Goal: Task Accomplishment & Management: Use online tool/utility

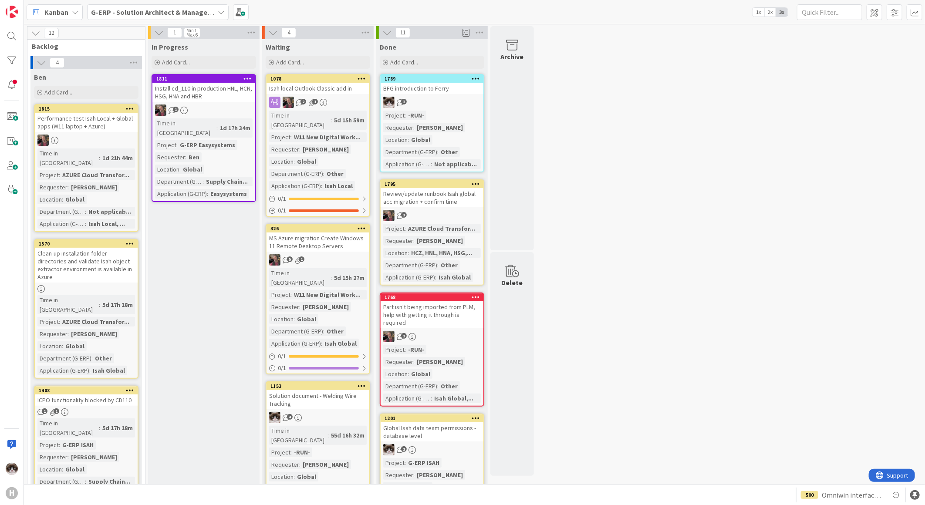
click at [129, 10] on b "G-ERP - Solution Architect & Management" at bounding box center [157, 12] width 133 height 9
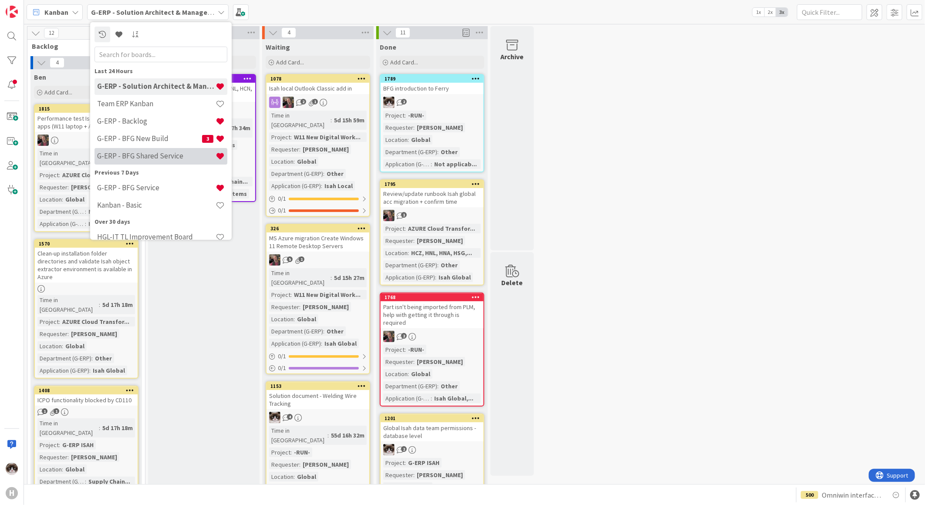
click at [170, 149] on div "G-ERP - BFG Shared Service" at bounding box center [161, 156] width 133 height 17
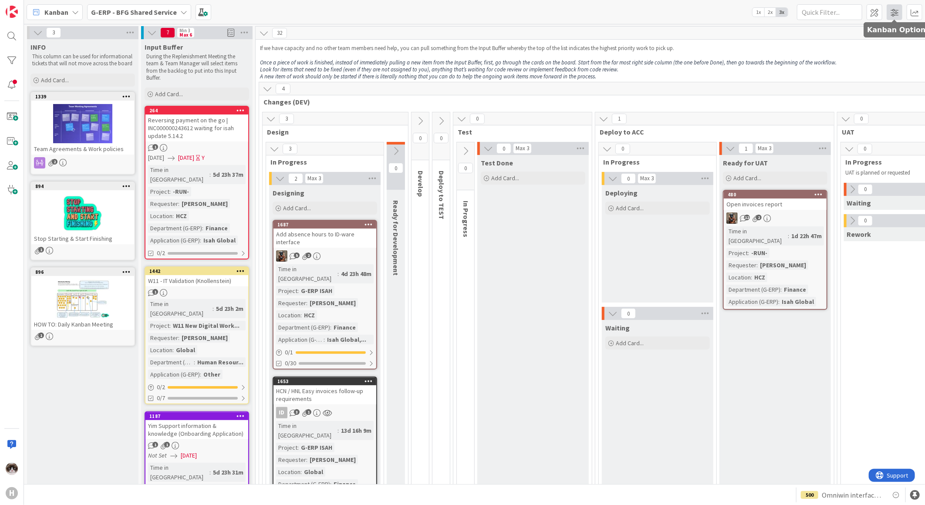
click at [891, 18] on span at bounding box center [895, 12] width 16 height 16
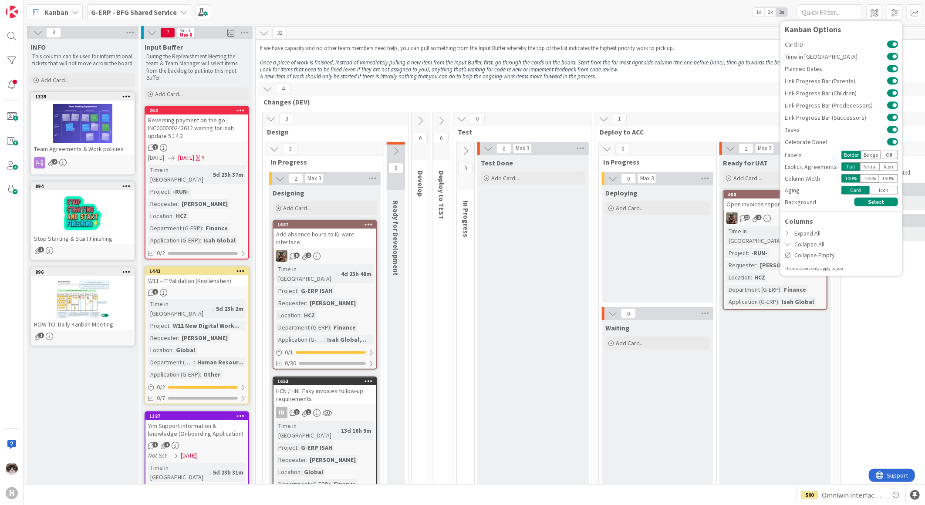
click at [755, 68] on p "Look for items that need to be fixed (even if they are not assigned to you), an…" at bounding box center [673, 69] width 826 height 7
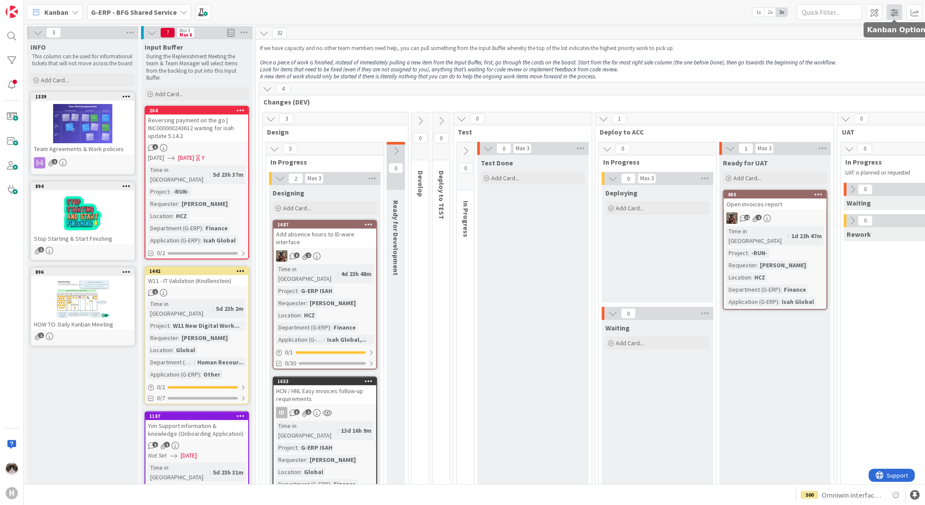
click at [896, 6] on span at bounding box center [895, 12] width 16 height 16
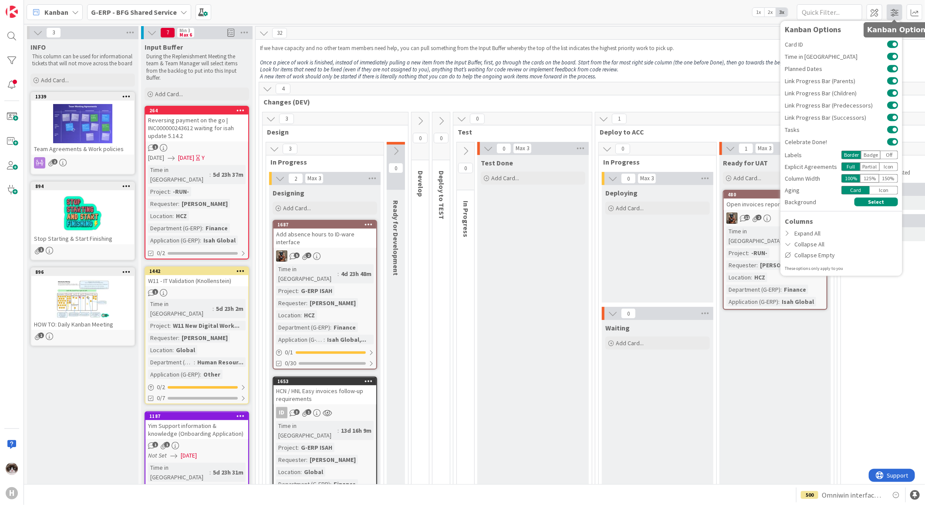
click at [896, 6] on span at bounding box center [895, 12] width 16 height 16
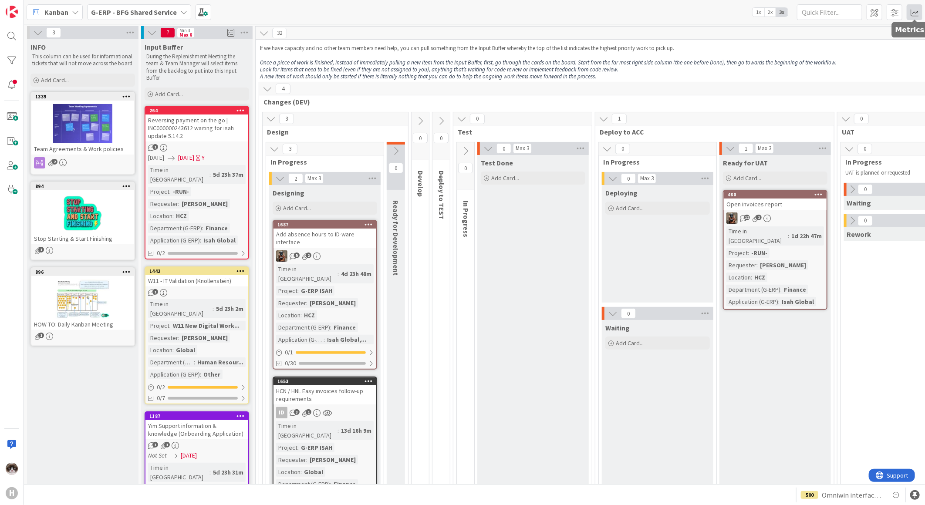
click at [918, 6] on span at bounding box center [915, 12] width 16 height 16
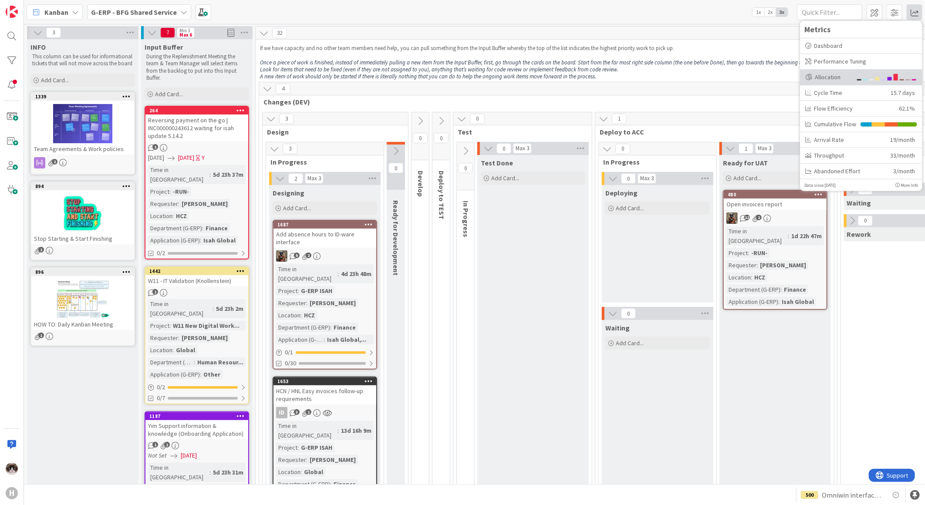
click at [850, 74] on div "Allocation" at bounding box center [829, 76] width 47 height 9
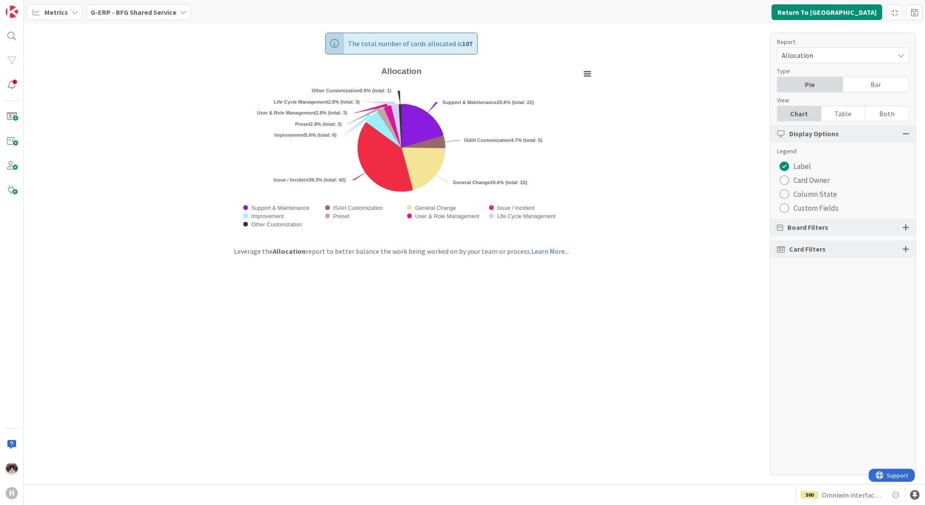
click at [785, 177] on div "radio" at bounding box center [785, 181] width 10 height 10
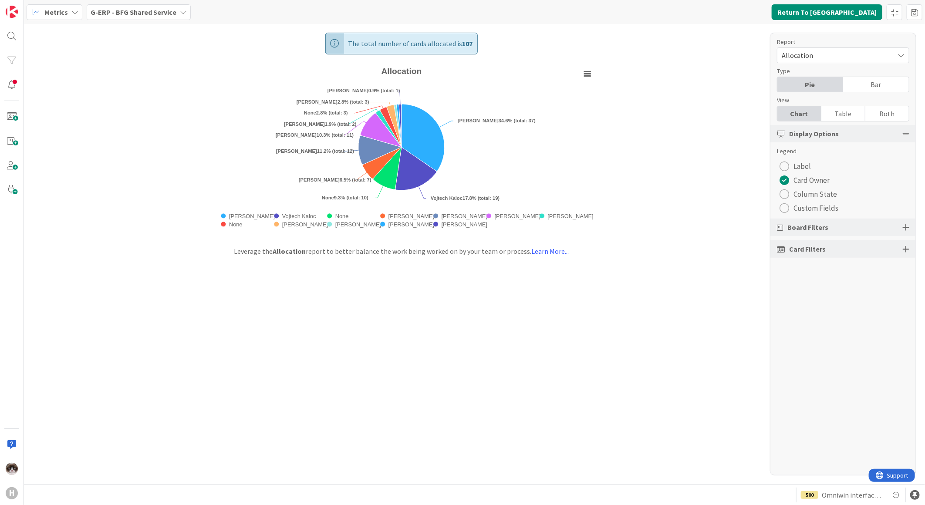
click at [907, 253] on div at bounding box center [906, 249] width 7 height 8
click at [904, 227] on div at bounding box center [906, 228] width 7 height 8
click at [866, 266] on div "Select Columns (48/49)" at bounding box center [836, 267] width 117 height 11
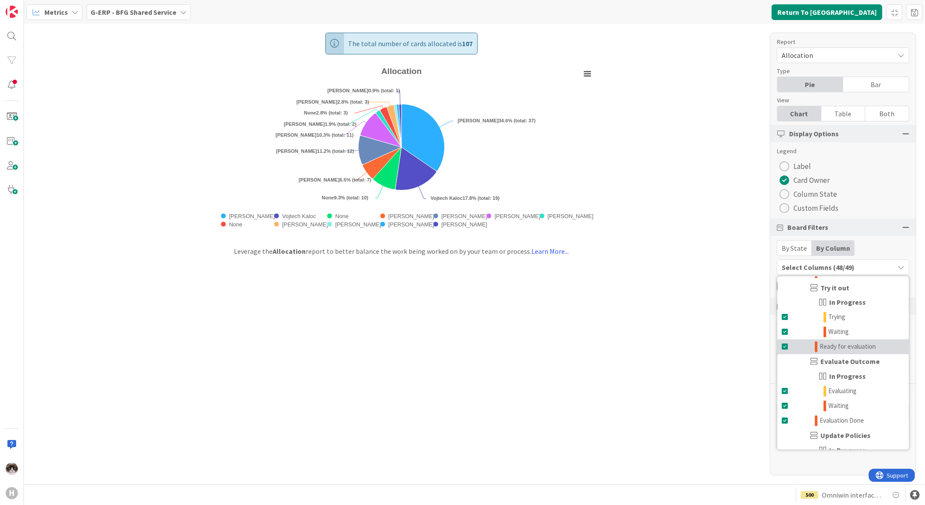
scroll to position [1092, 0]
click at [814, 438] on link "Done" at bounding box center [844, 439] width 132 height 15
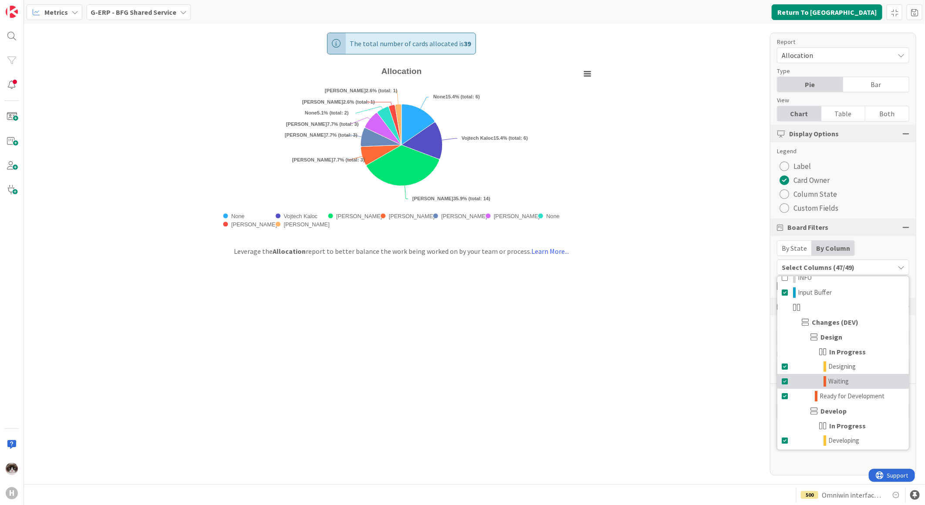
scroll to position [0, 0]
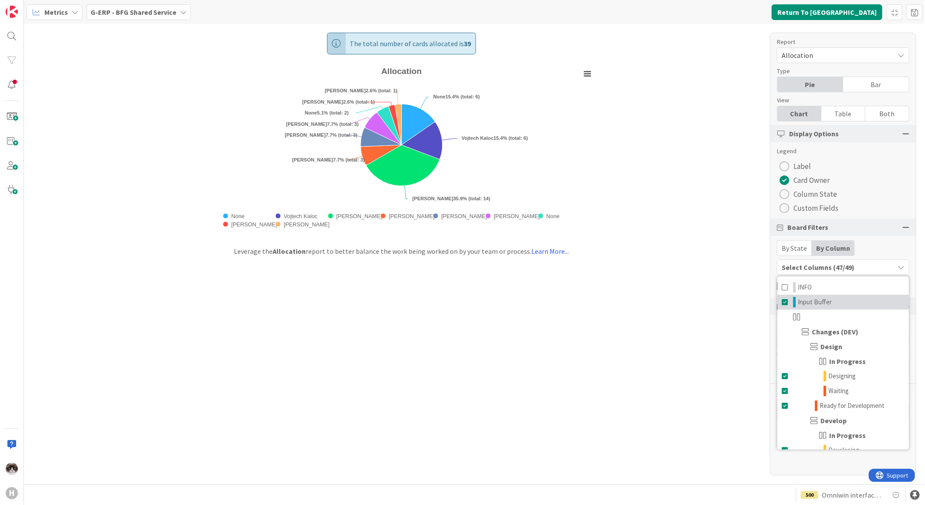
click at [821, 302] on span "Input Buffer" at bounding box center [815, 302] width 34 height 10
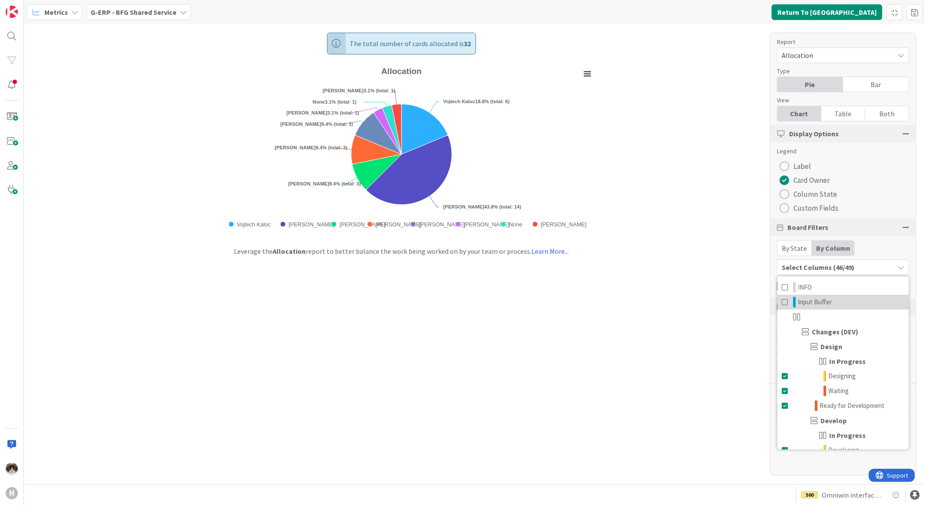
click at [821, 302] on span "Input Buffer" at bounding box center [815, 302] width 34 height 10
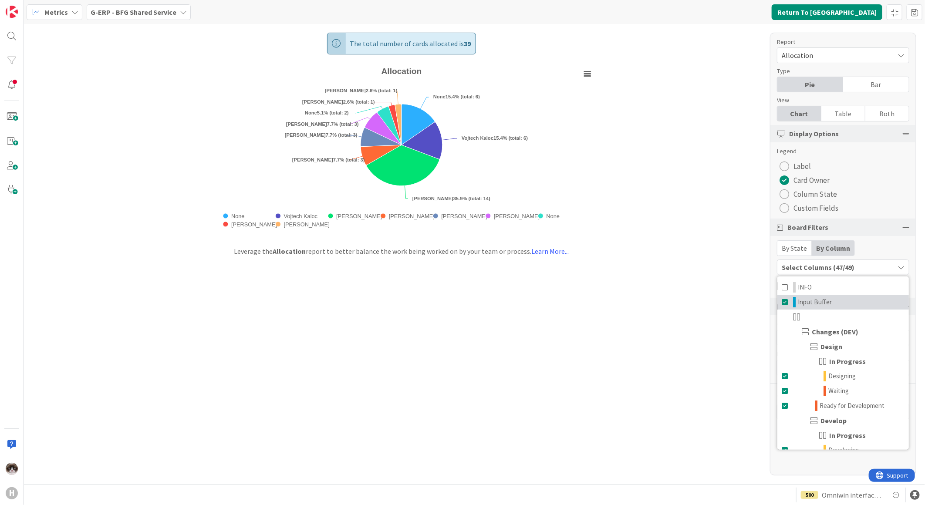
click at [821, 302] on span "Input Buffer" at bounding box center [815, 302] width 34 height 10
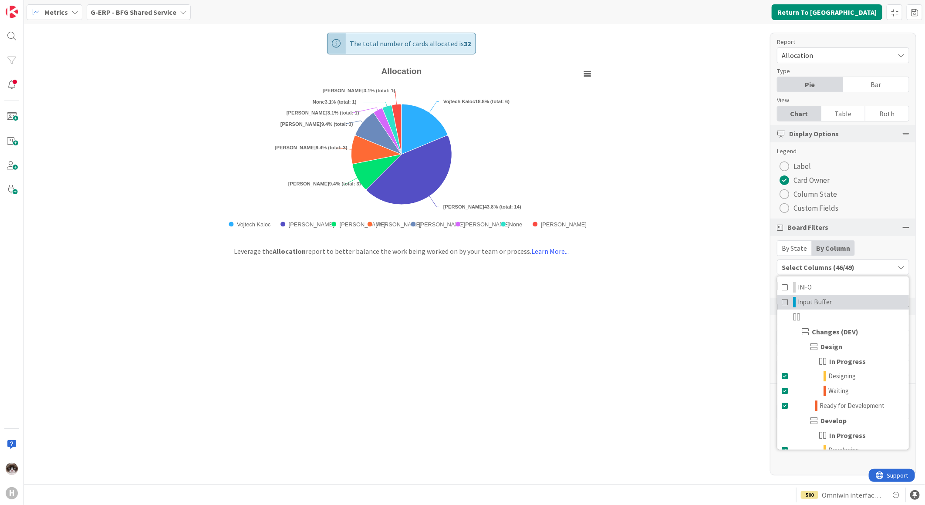
click at [821, 302] on span "Input Buffer" at bounding box center [815, 302] width 34 height 10
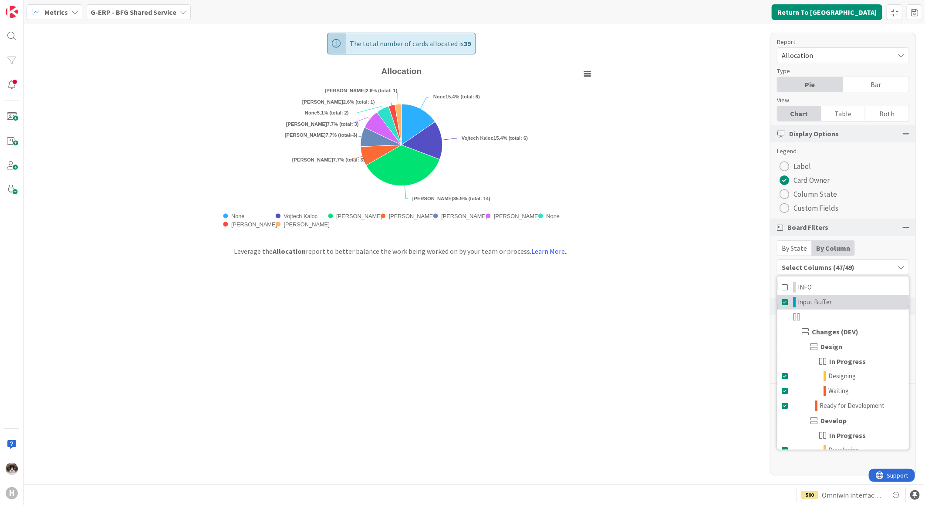
click at [821, 302] on span "Input Buffer" at bounding box center [815, 302] width 34 height 10
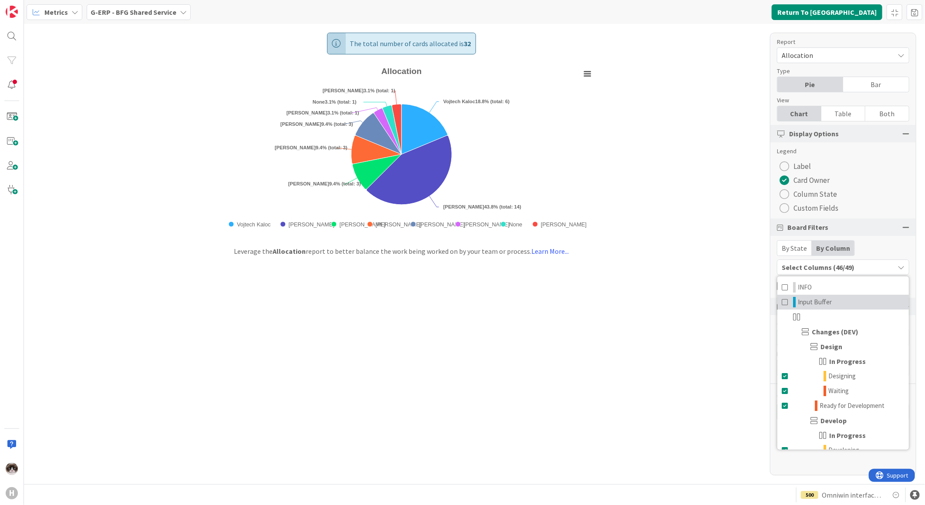
click at [821, 302] on span "Input Buffer" at bounding box center [815, 302] width 34 height 10
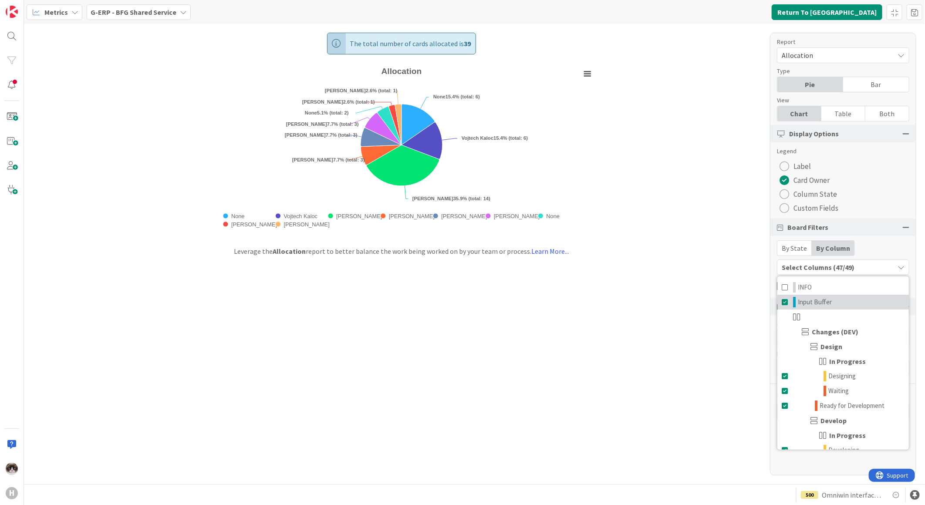
click at [821, 302] on span "Input Buffer" at bounding box center [815, 302] width 34 height 10
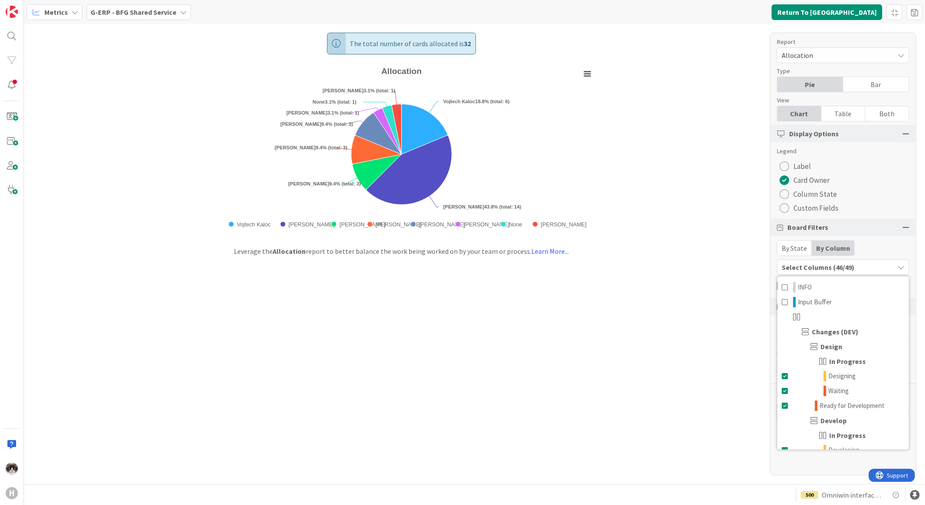
click at [679, 379] on div "The total number of cards allocated is 32 Created with Highcharts 11.4.3 Chart …" at bounding box center [474, 254] width 901 height 461
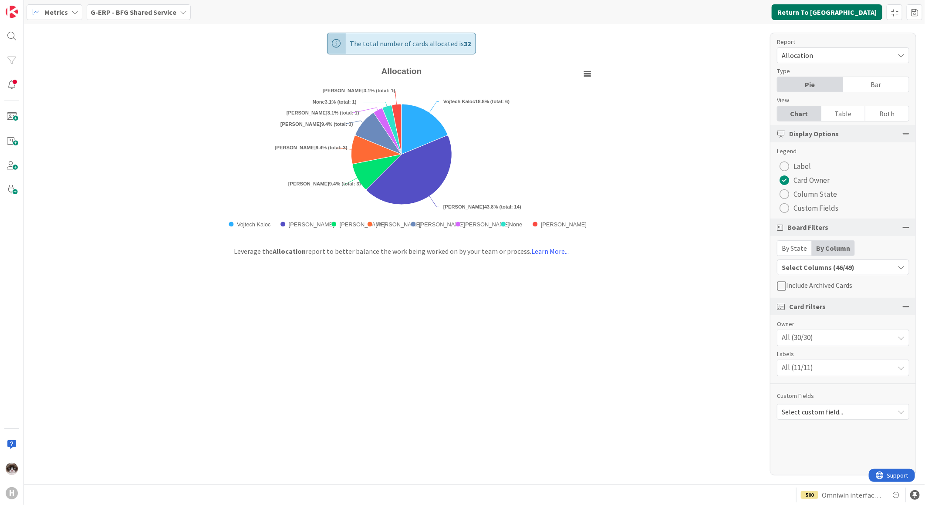
click at [852, 12] on button "Return To Kanban" at bounding box center [827, 12] width 111 height 16
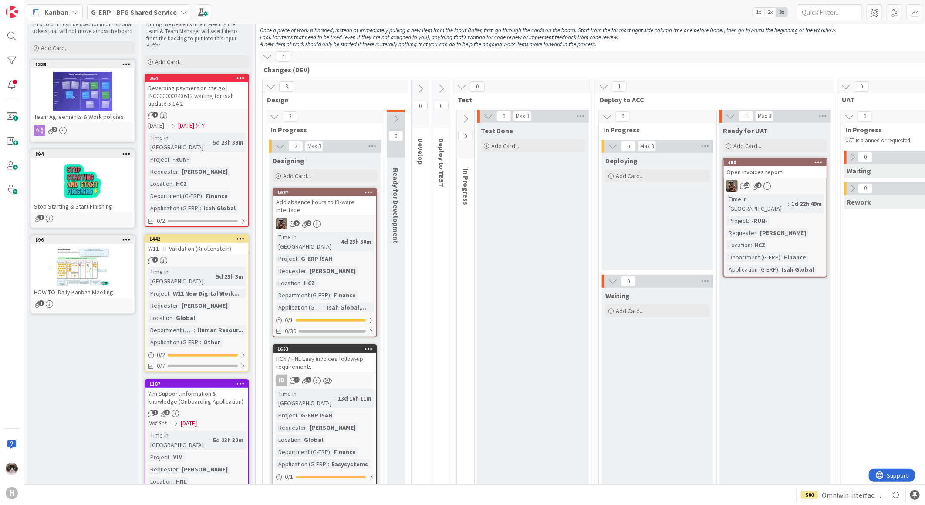
scroll to position [97, 0]
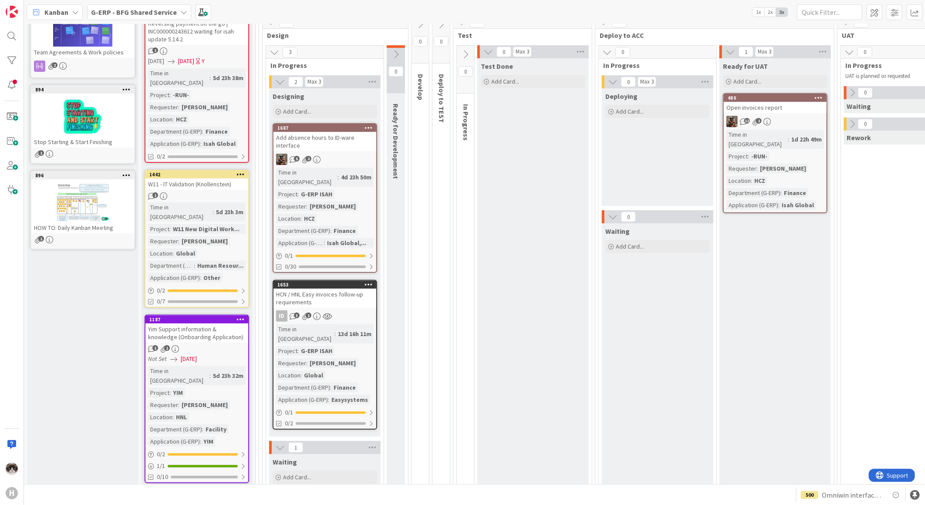
click at [342, 151] on link "1687 Add absence hours to ID-ware interface 5 2 Time in Column : 4d 23h 50m Pro…" at bounding box center [325, 198] width 105 height 150
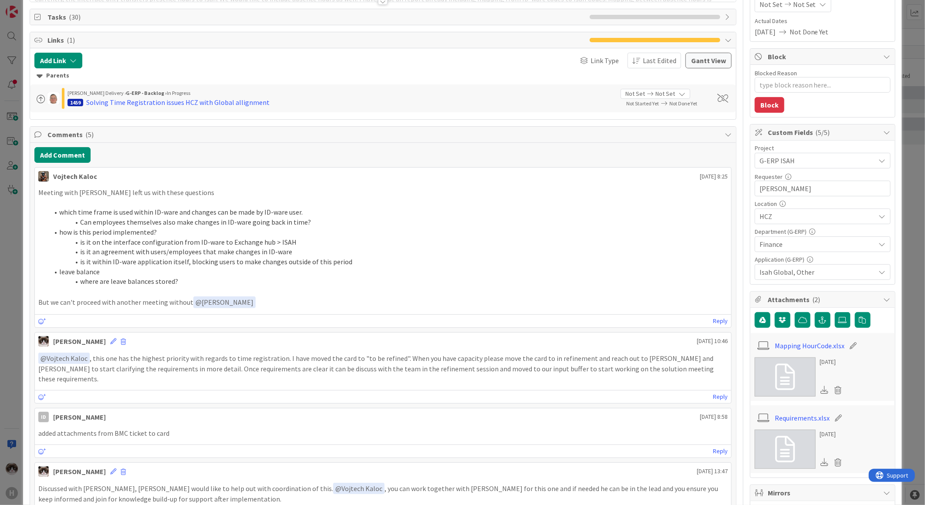
scroll to position [145, 0]
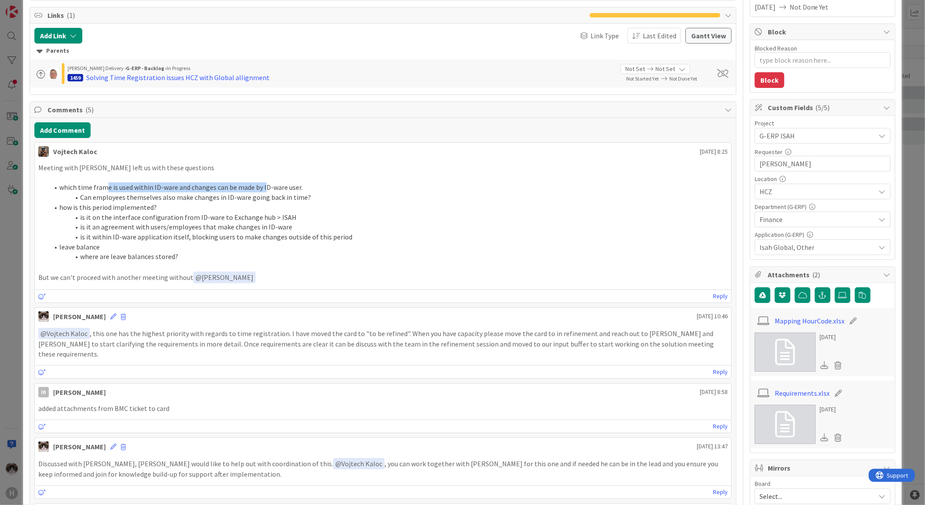
drag, startPoint x: 107, startPoint y: 186, endPoint x: 271, endPoint y: 186, distance: 163.4
click at [271, 186] on li "which time frame is used within ID-ware and changes can be made by ID-ware user." at bounding box center [388, 188] width 679 height 10
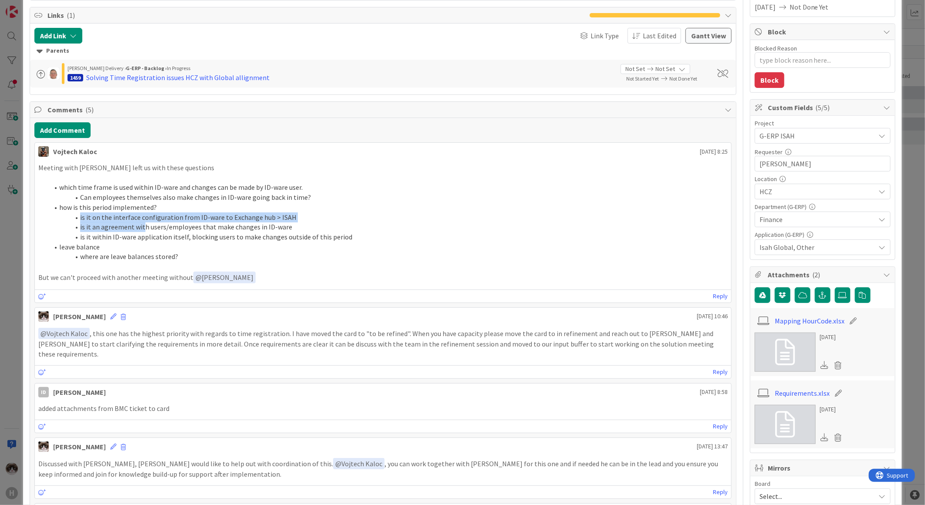
drag, startPoint x: 80, startPoint y: 218, endPoint x: 172, endPoint y: 231, distance: 92.4
click at [172, 231] on ol "which time frame is used within ID-ware and changes can be made by ID-ware user…" at bounding box center [383, 222] width 690 height 79
drag, startPoint x: 172, startPoint y: 231, endPoint x: 140, endPoint y: 219, distance: 34.1
click at [140, 219] on li "is it on the interface configuration from ID-ware to Exchange hub > ISAH" at bounding box center [388, 218] width 679 height 10
drag, startPoint x: 211, startPoint y: 220, endPoint x: 298, endPoint y: 220, distance: 87.1
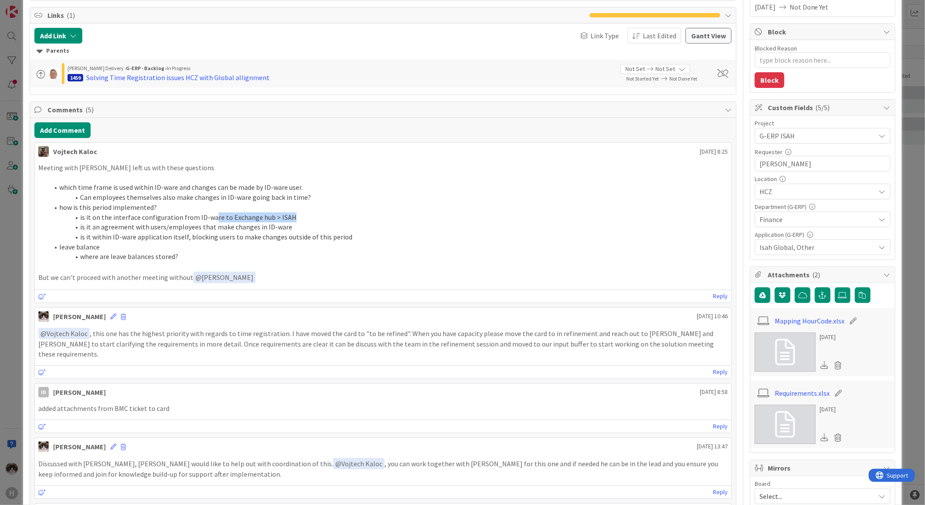
click at [298, 220] on li "is it on the interface configuration from ID-ware to Exchange hub > ISAH" at bounding box center [388, 218] width 679 height 10
drag, startPoint x: 82, startPoint y: 225, endPoint x: 312, endPoint y: 228, distance: 230.1
click at [312, 228] on li "is it an agreement with users/employees that make changes in ID-ware" at bounding box center [388, 227] width 679 height 10
drag, startPoint x: 79, startPoint y: 236, endPoint x: 381, endPoint y: 240, distance: 302.4
click at [381, 240] on li "is it within ID-ware application itself, blocking users to make changes outside…" at bounding box center [388, 237] width 679 height 10
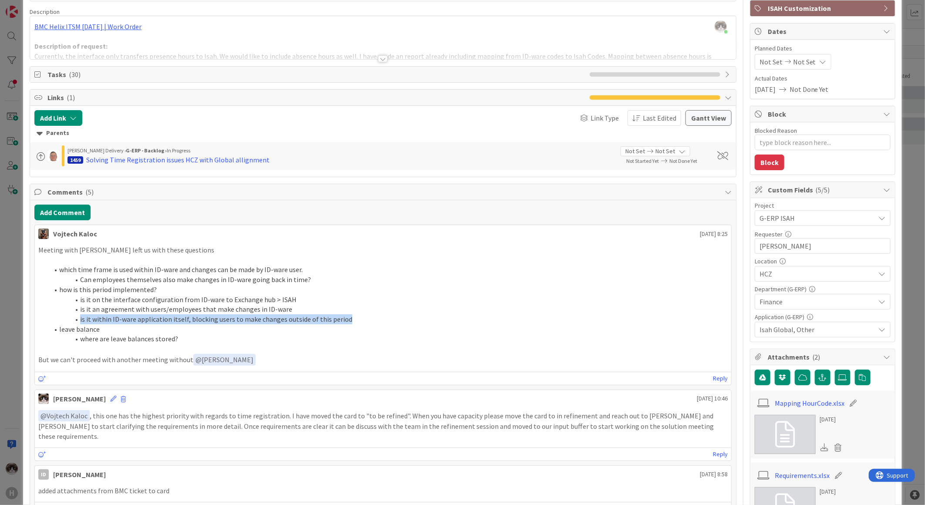
scroll to position [0, 0]
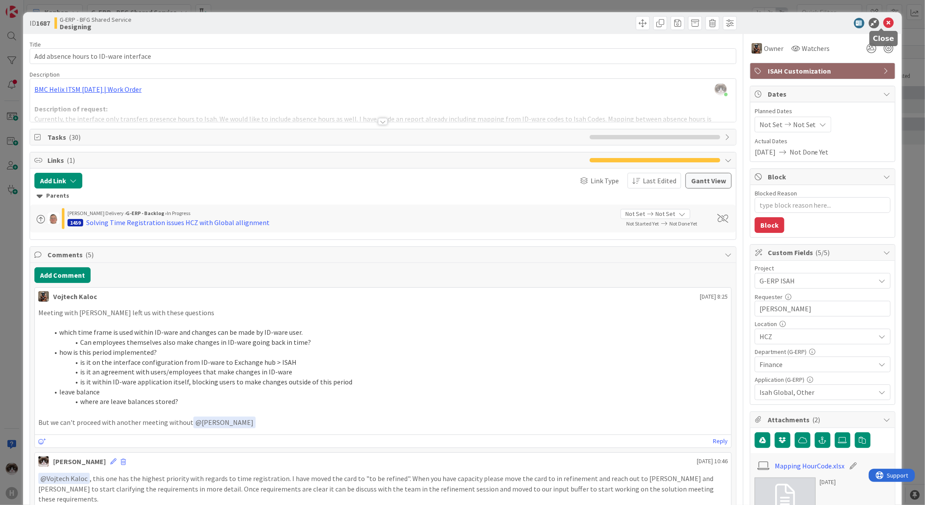
click at [886, 23] on icon at bounding box center [889, 23] width 10 height 10
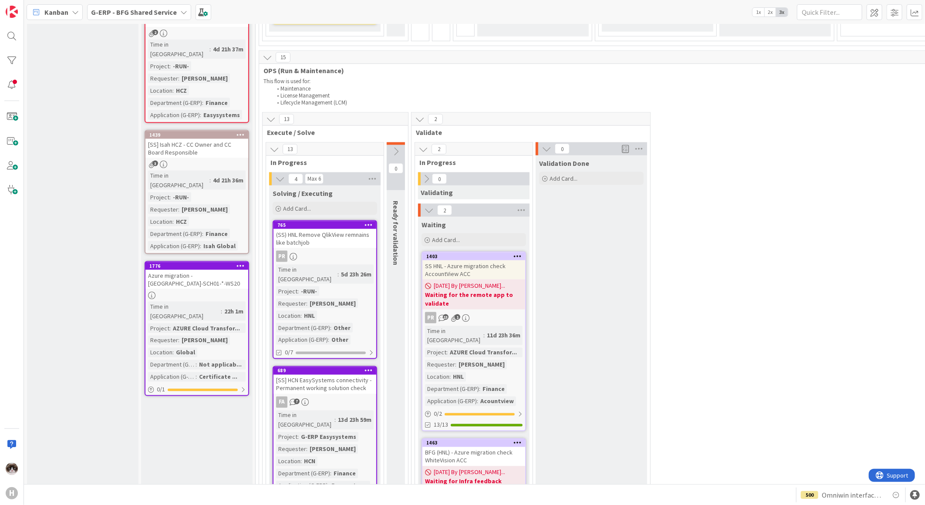
scroll to position [726, 0]
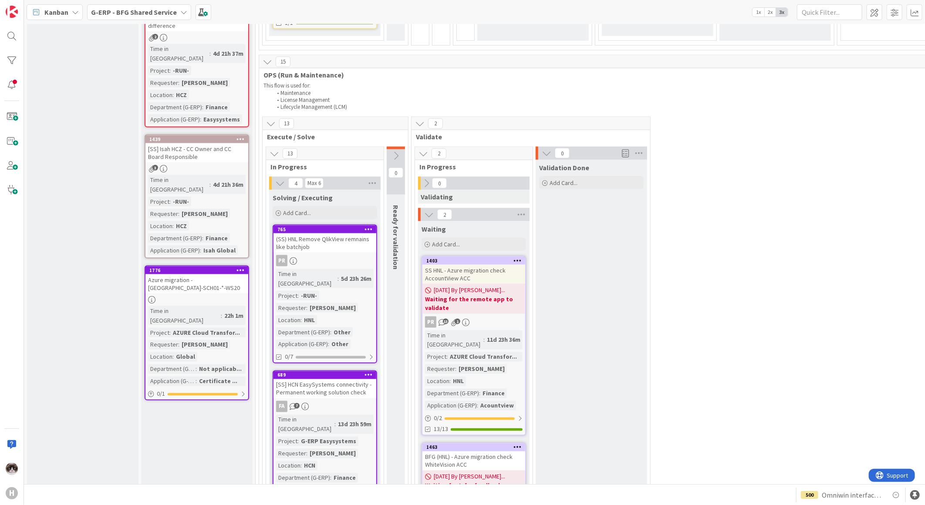
click at [222, 143] on div "[SS] Isah HCZ - CC Owner and CC Board Responsible" at bounding box center [197, 152] width 103 height 19
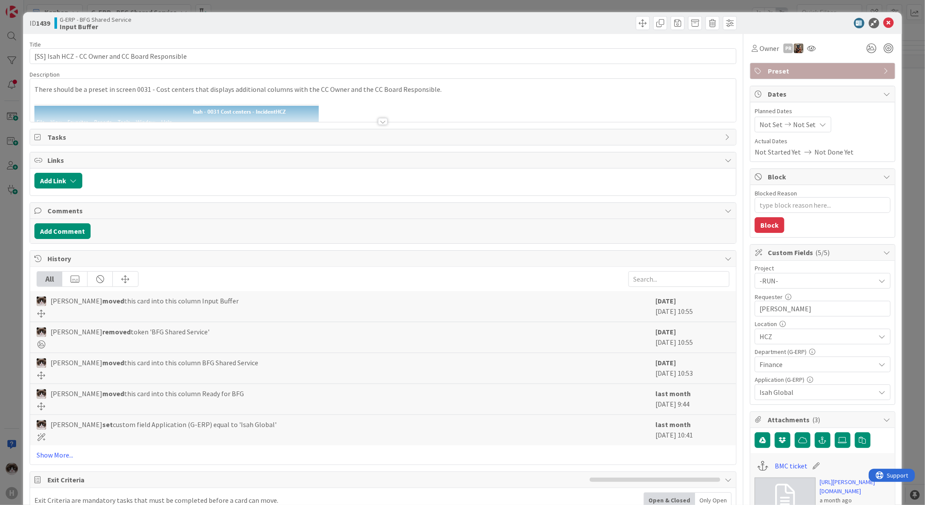
click at [378, 120] on div at bounding box center [383, 121] width 10 height 7
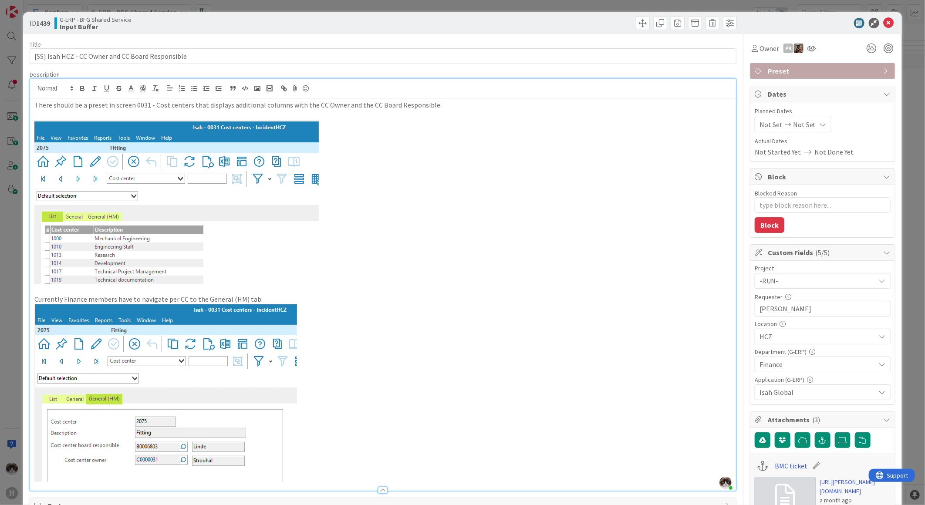
click at [884, 18] on icon at bounding box center [889, 23] width 10 height 10
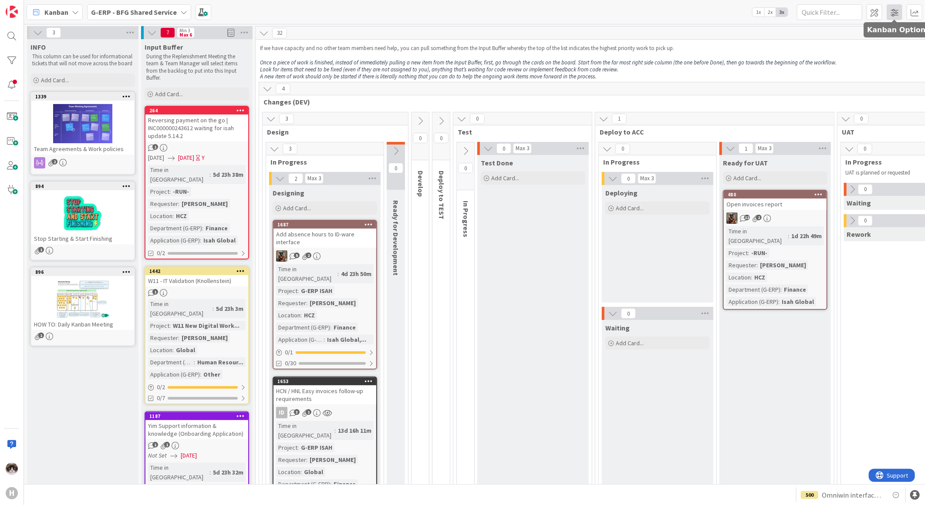
click at [891, 12] on span at bounding box center [895, 12] width 16 height 16
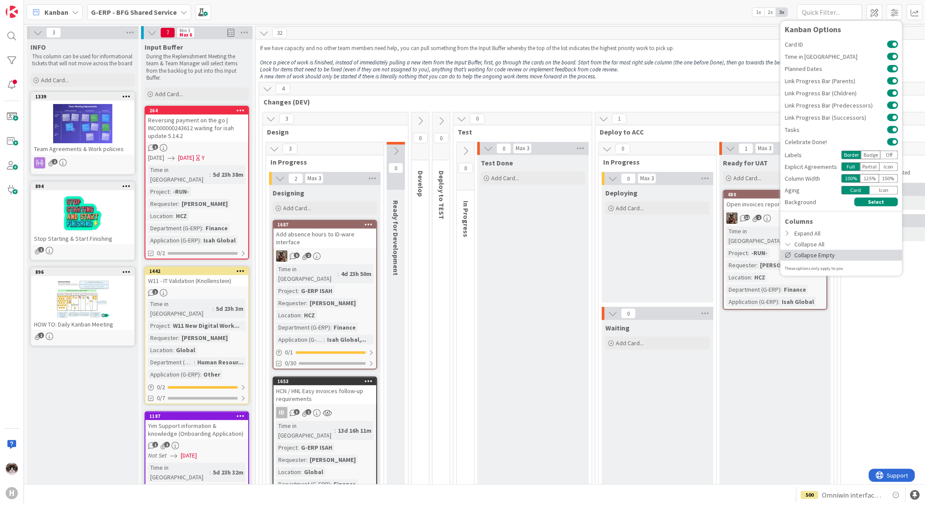
click at [808, 253] on div "Collapse Empty" at bounding box center [842, 255] width 122 height 11
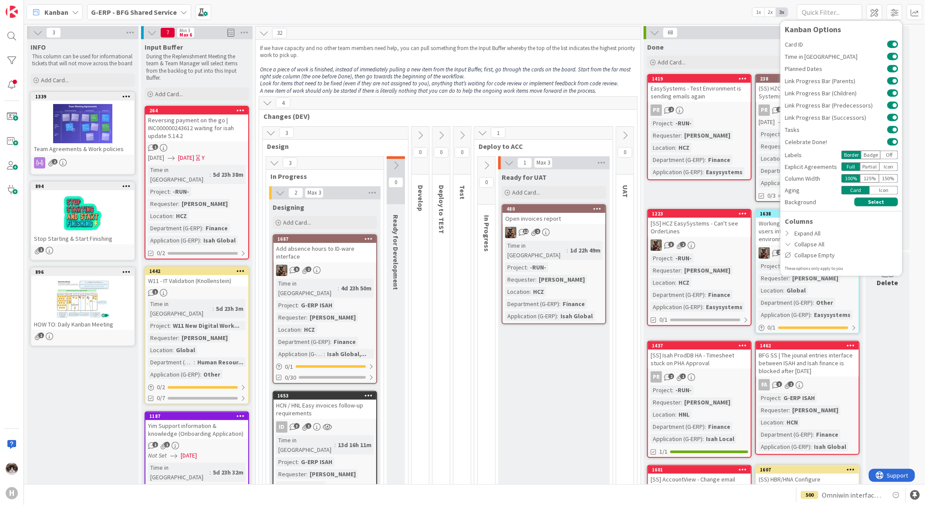
click at [587, 373] on div "Ready for UAT Add Card... 480 Open invoices report 12 2 Time in Column : 1d 22h…" at bounding box center [554, 475] width 112 height 612
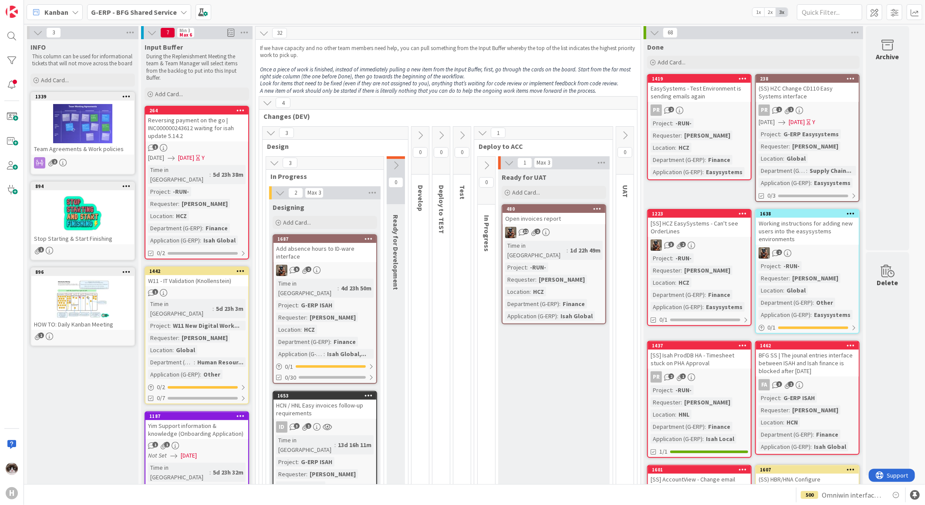
click at [650, 33] on icon at bounding box center [655, 33] width 10 height 10
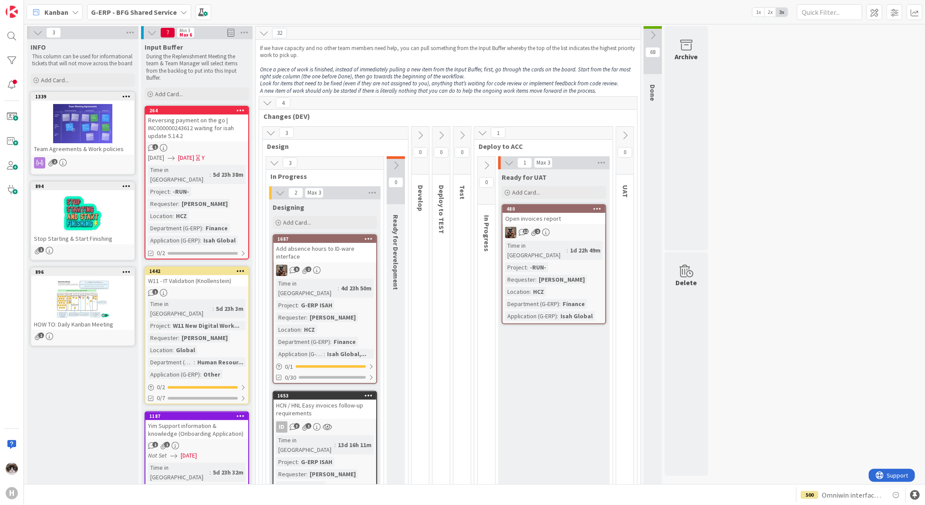
click at [626, 136] on icon at bounding box center [625, 136] width 10 height 10
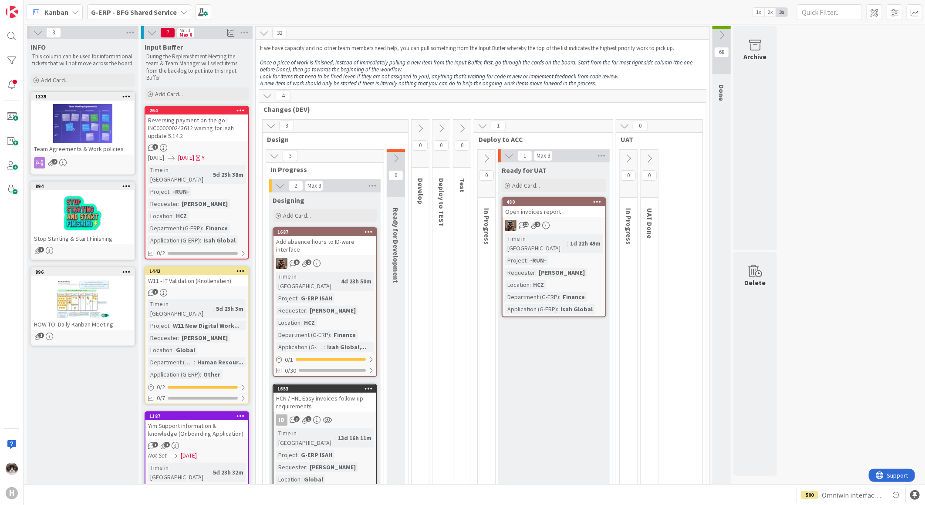
click at [630, 154] on icon at bounding box center [629, 159] width 10 height 10
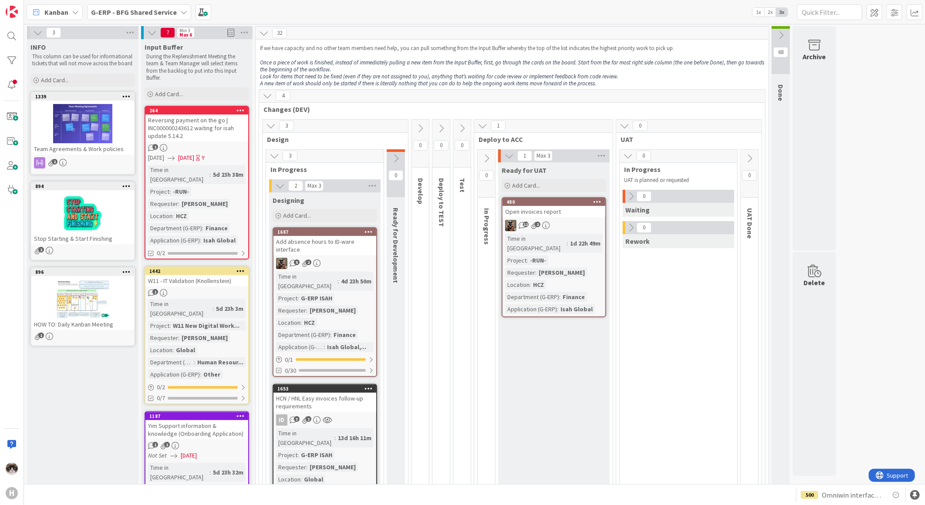
click at [630, 198] on icon at bounding box center [632, 197] width 10 height 10
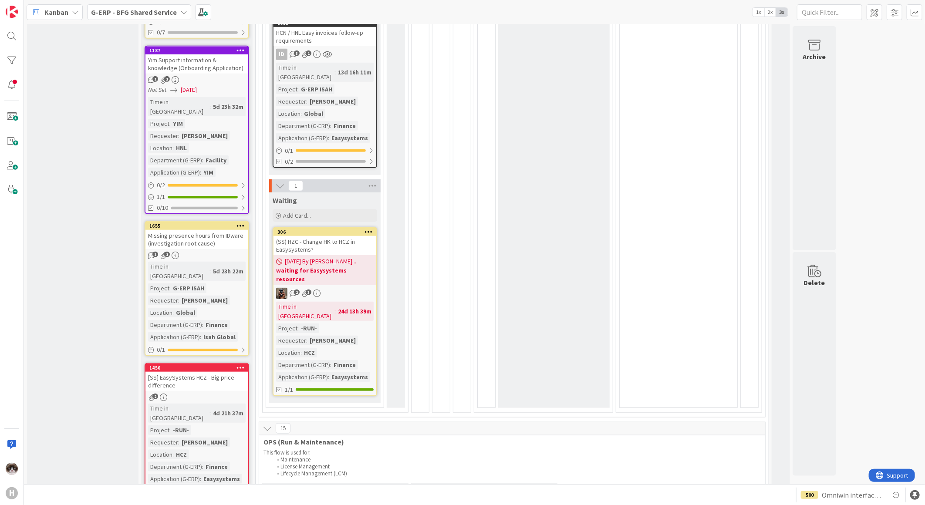
scroll to position [387, 0]
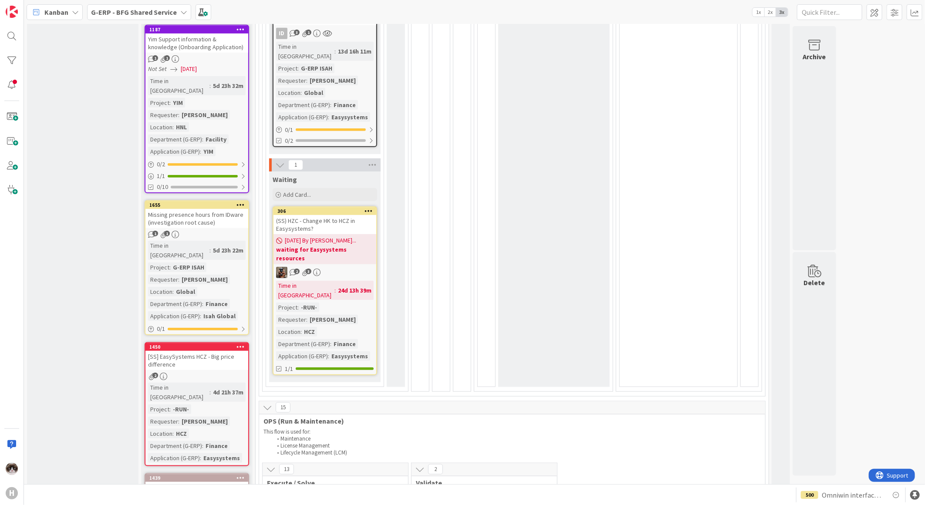
click at [345, 215] on div "(SS) HZC - Change HK to HCZ in Easysystems?" at bounding box center [325, 224] width 103 height 19
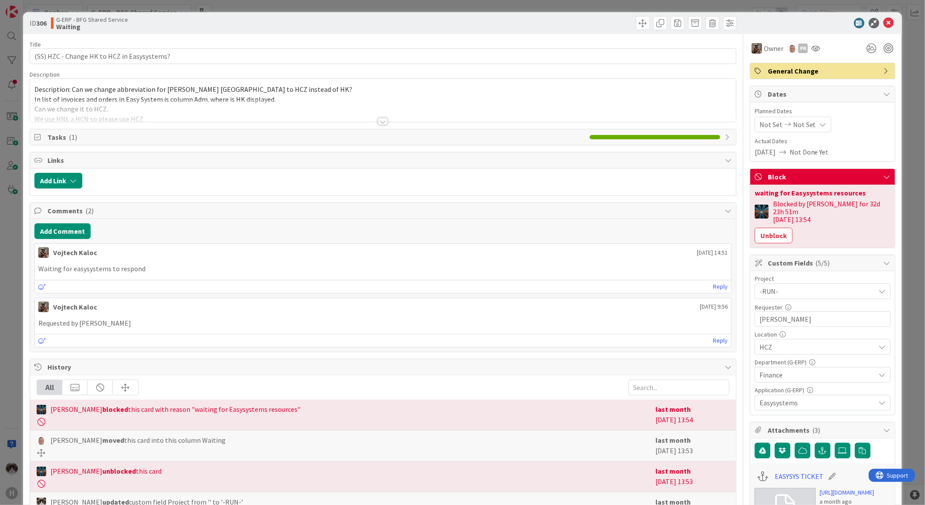
click at [381, 123] on div at bounding box center [383, 121] width 10 height 7
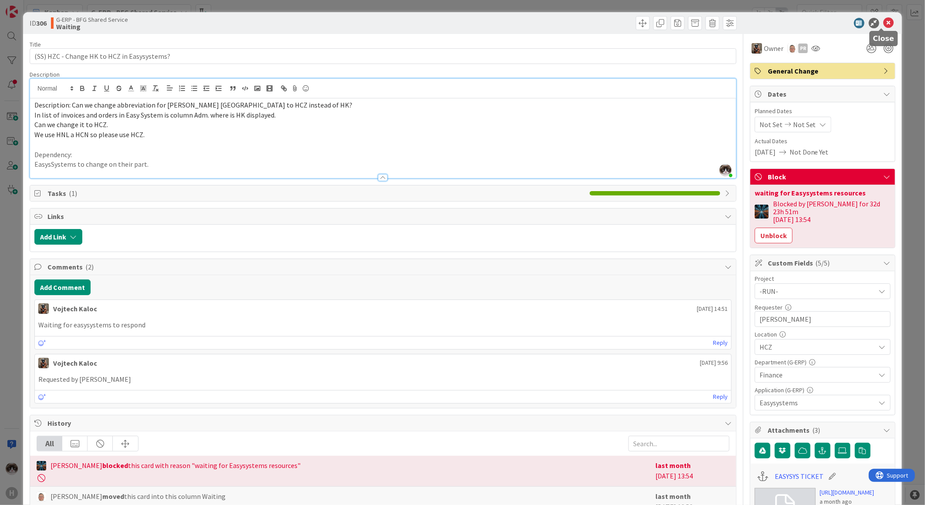
click at [884, 23] on icon at bounding box center [889, 23] width 10 height 10
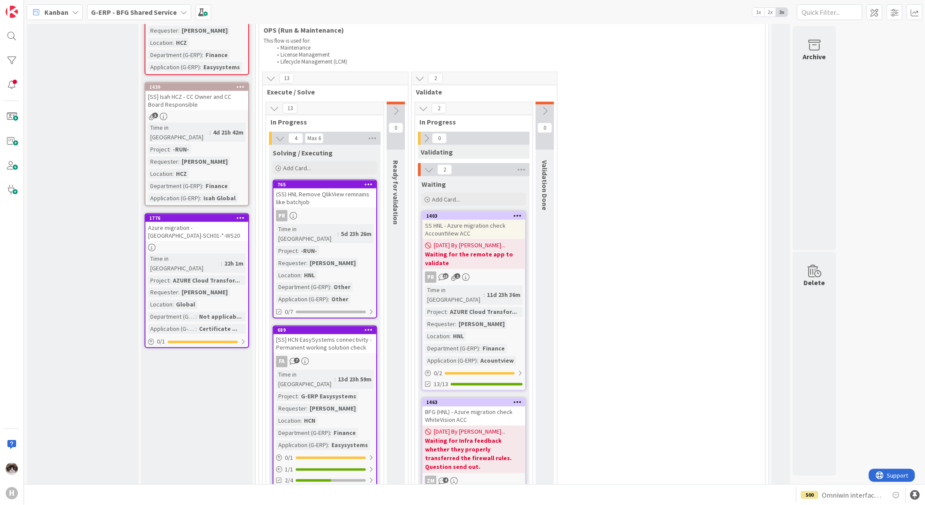
scroll to position [726, 0]
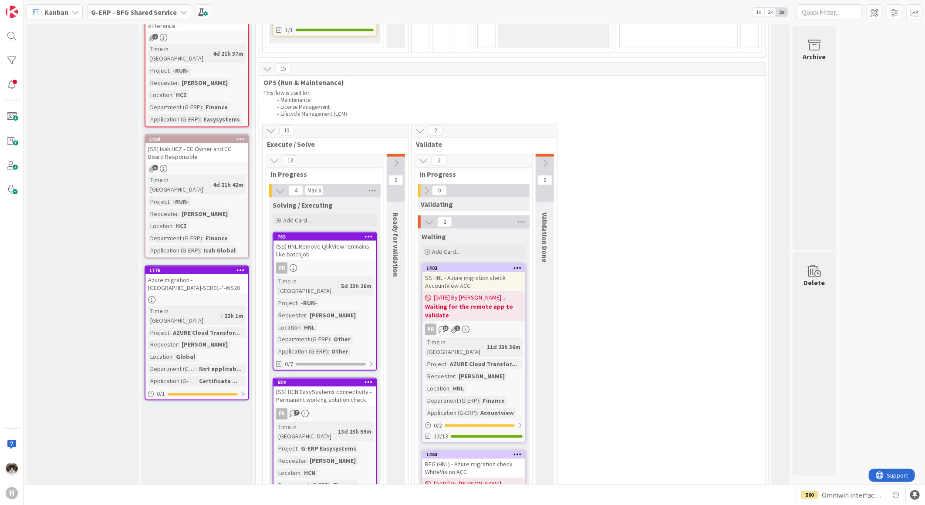
click at [423, 186] on icon at bounding box center [427, 191] width 10 height 10
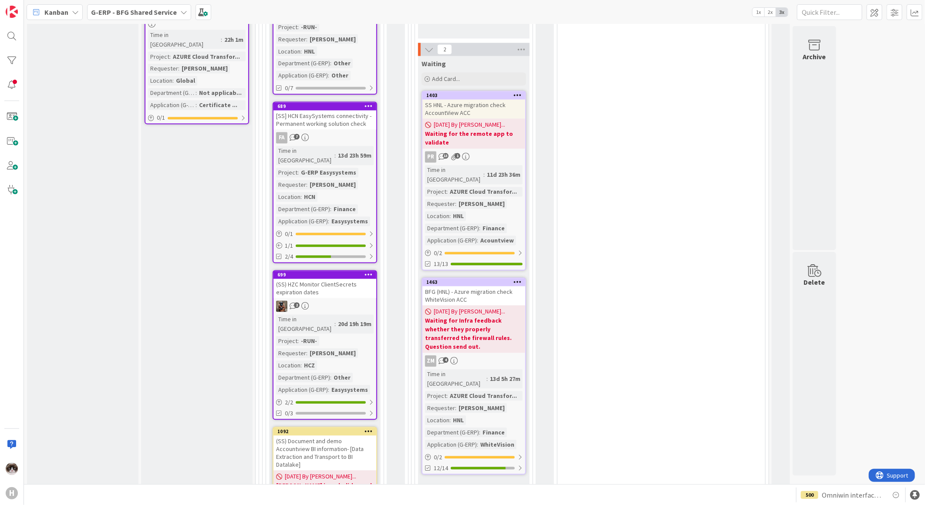
scroll to position [1065, 0]
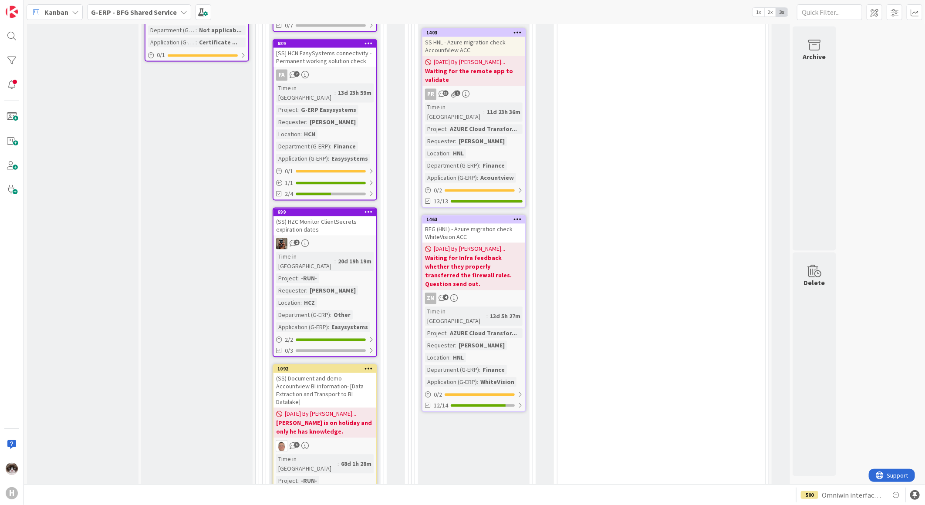
click at [495, 293] on div "ZM 4" at bounding box center [474, 298] width 103 height 11
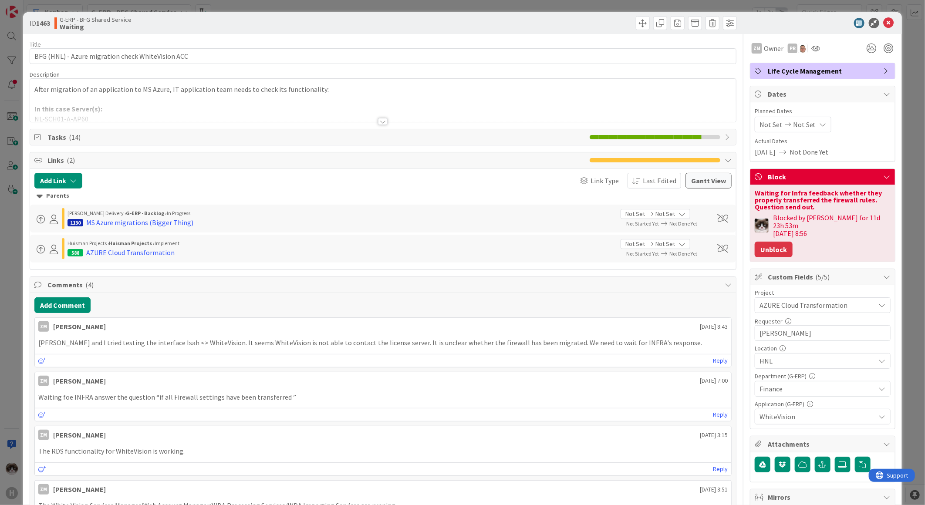
click at [778, 242] on button "Unblock" at bounding box center [774, 250] width 38 height 16
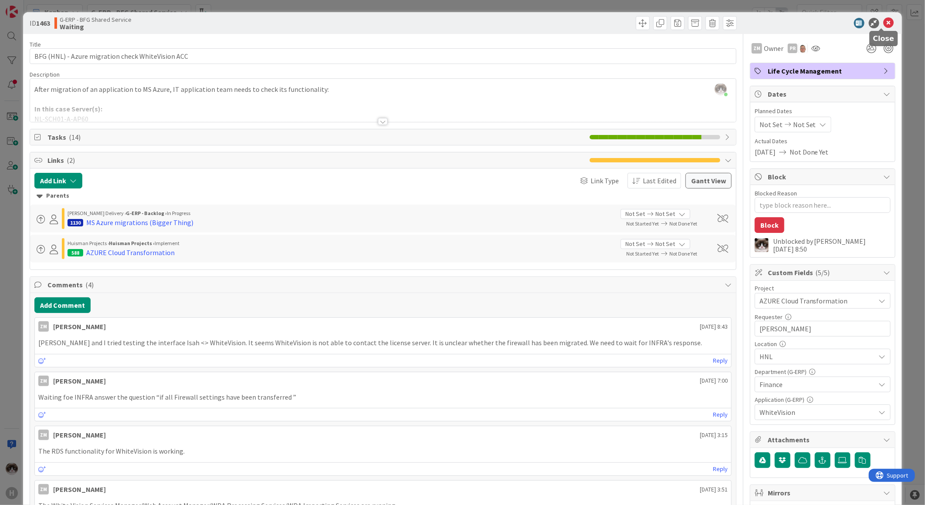
click at [884, 23] on icon at bounding box center [889, 23] width 10 height 10
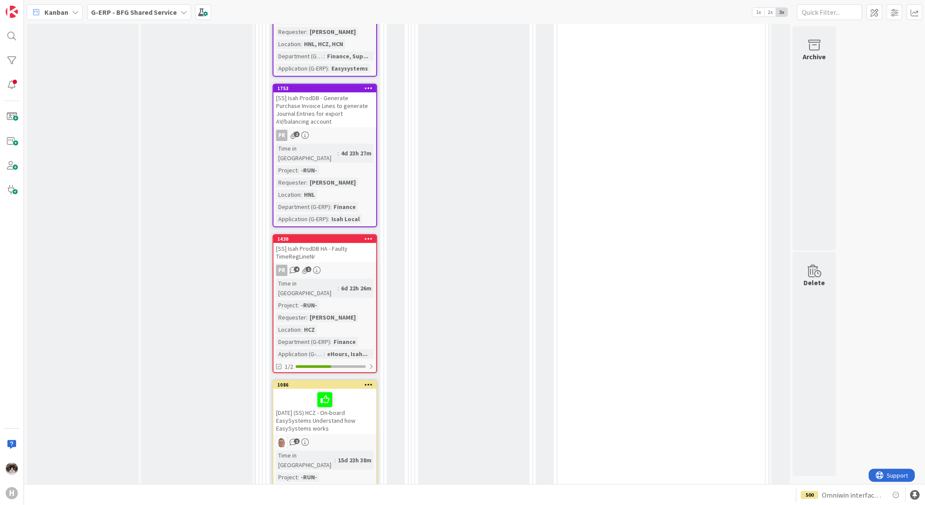
scroll to position [1748, 0]
click at [369, 362] on div at bounding box center [371, 365] width 5 height 7
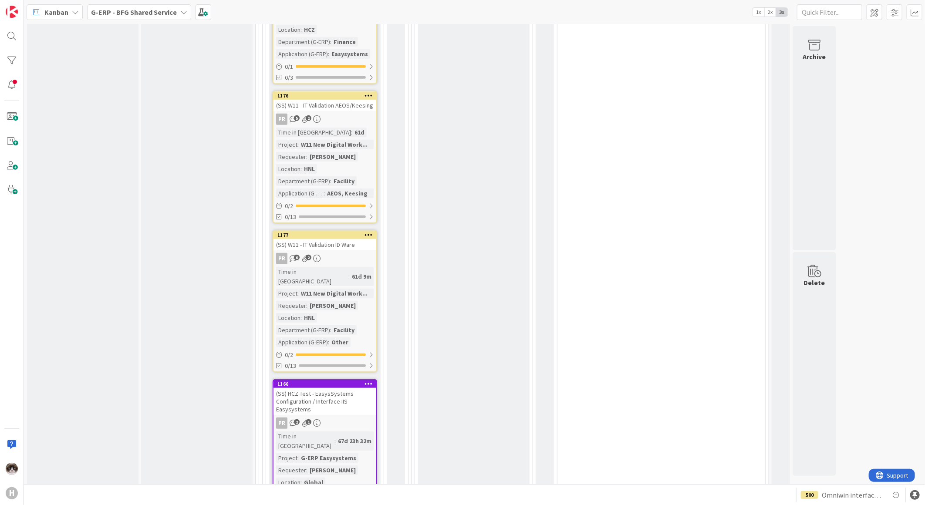
scroll to position [2450, 0]
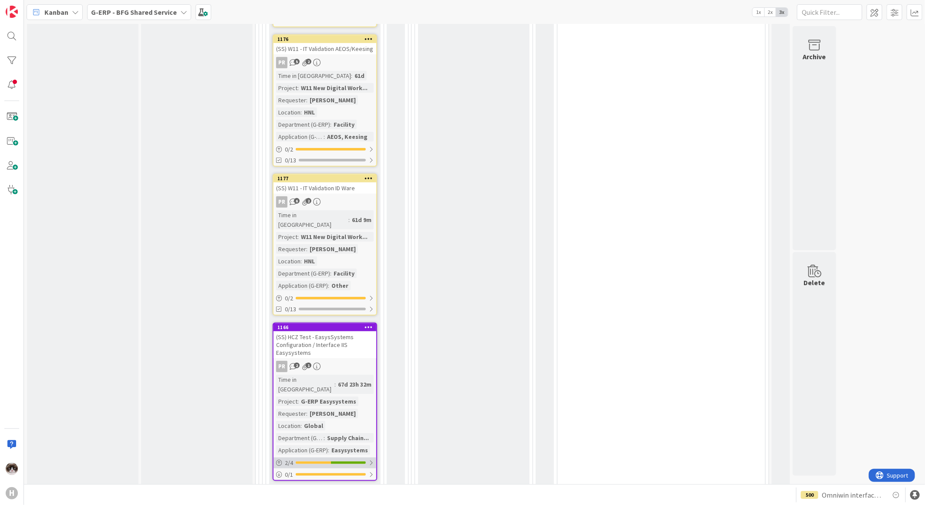
click at [375, 458] on div "2 / 4" at bounding box center [325, 463] width 103 height 11
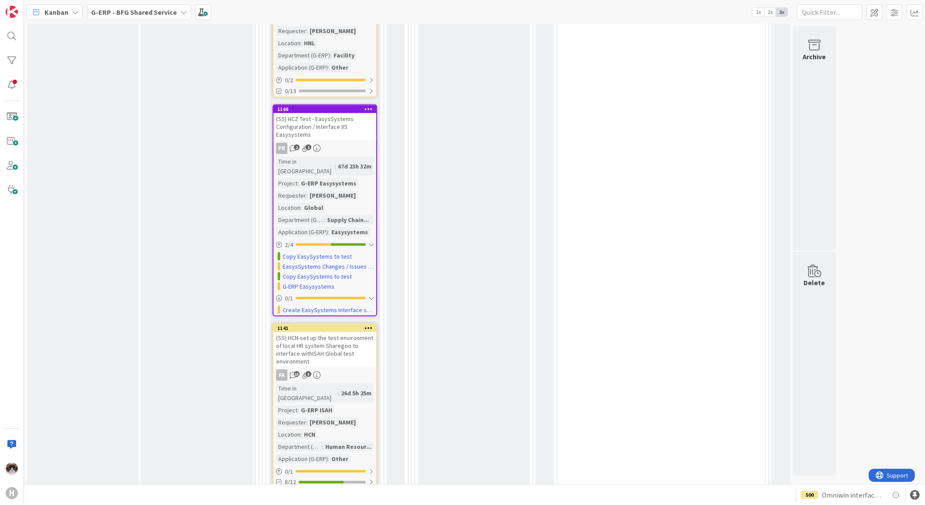
scroll to position [2692, 0]
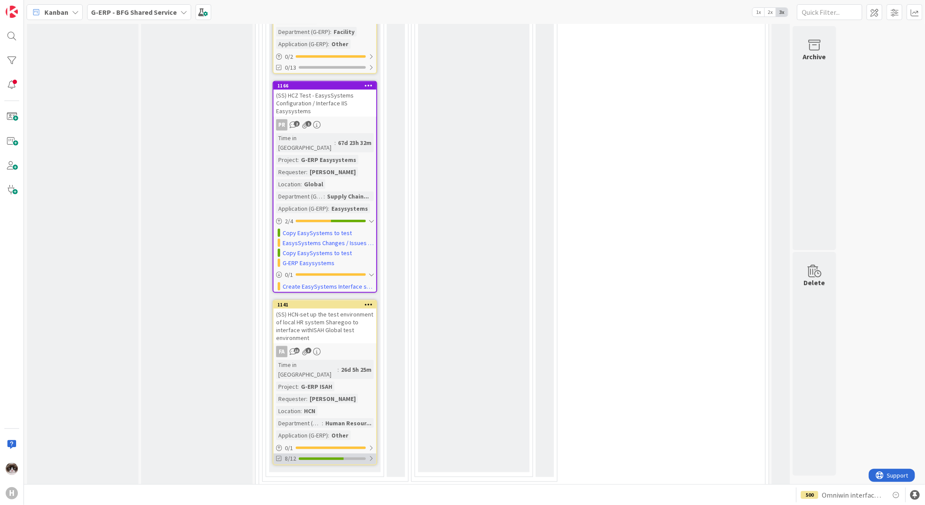
click at [373, 456] on div at bounding box center [371, 459] width 5 height 7
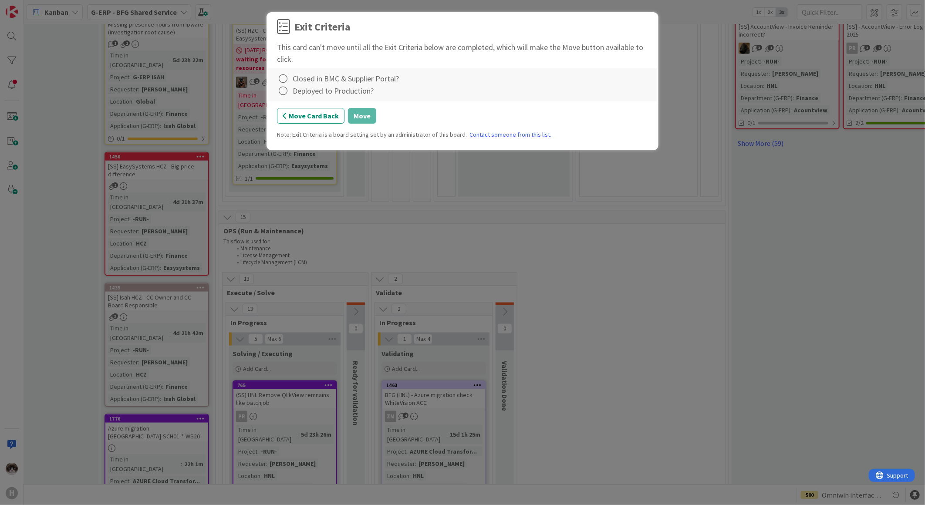
scroll to position [577, 59]
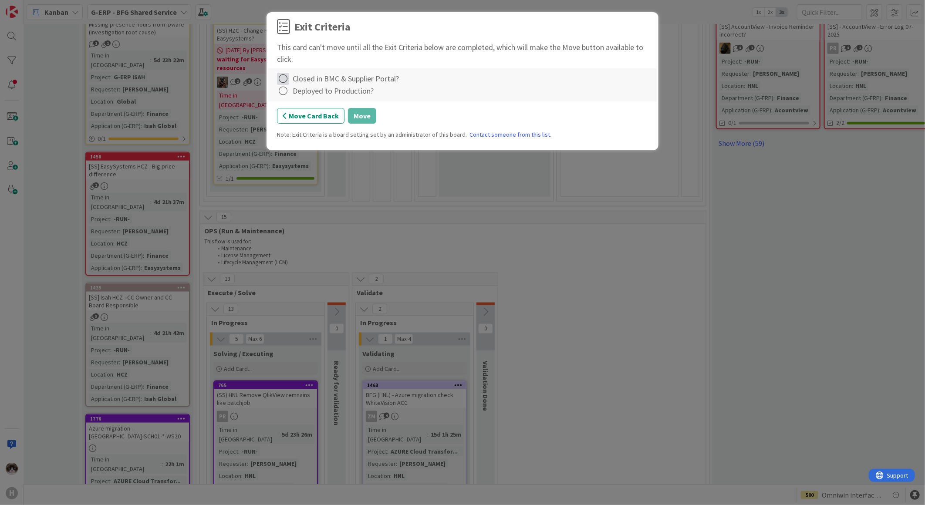
click at [280, 80] on icon at bounding box center [283, 79] width 12 height 12
click at [290, 98] on link "Complete" at bounding box center [331, 97] width 109 height 13
click at [281, 96] on icon at bounding box center [283, 91] width 12 height 12
click at [302, 112] on link "Complete" at bounding box center [331, 109] width 109 height 13
click at [365, 119] on button "Move" at bounding box center [362, 116] width 28 height 16
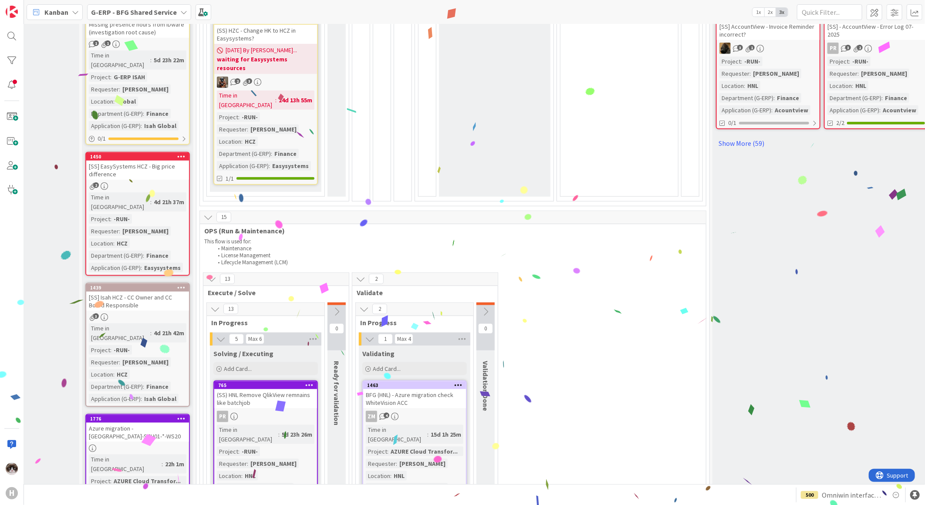
click at [208, 213] on icon at bounding box center [208, 218] width 10 height 10
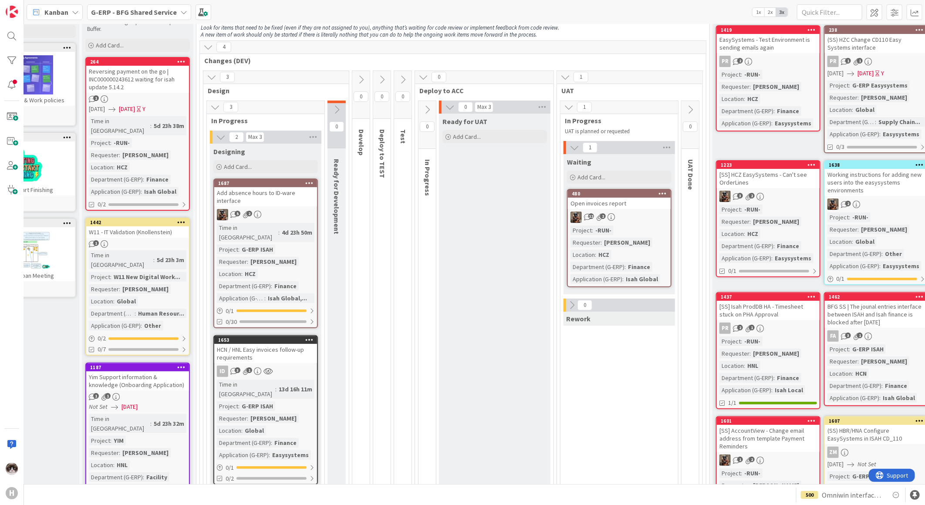
scroll to position [0, 59]
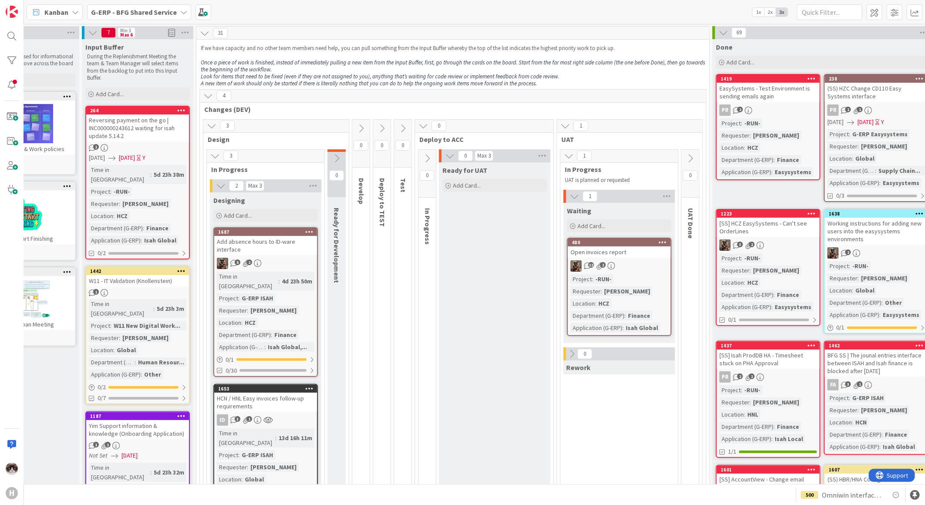
click at [206, 119] on div "4 Changes (DEV) 3 Design 3 In Progress 2 Max 3 Designing Add Card... 1687 Add a…" at bounding box center [453, 436] width 507 height 694
click at [208, 123] on icon at bounding box center [212, 126] width 10 height 10
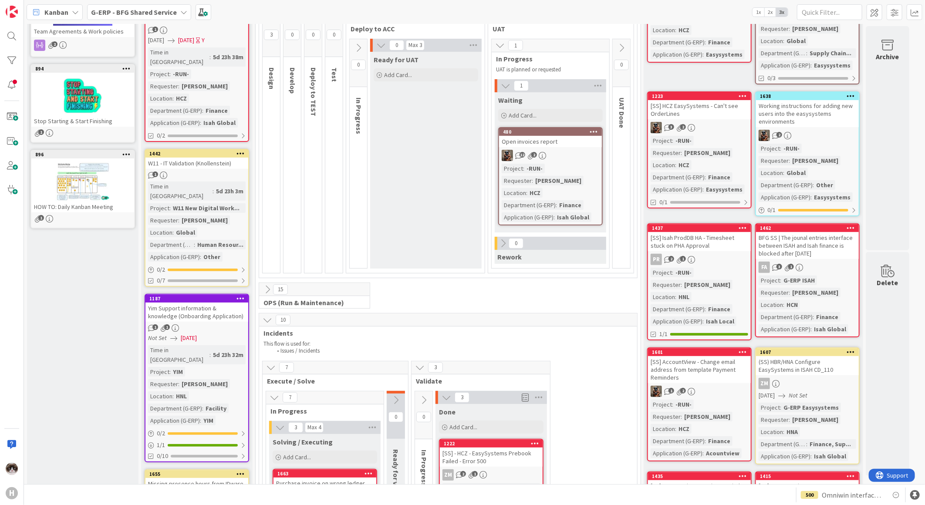
scroll to position [48, 0]
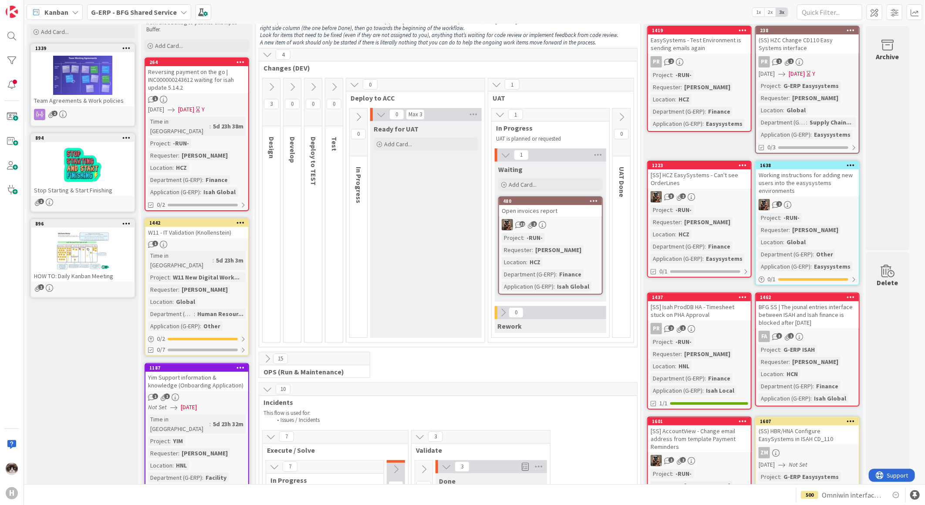
click at [492, 85] on div "1" at bounding box center [561, 84] width 146 height 13
click at [494, 85] on icon at bounding box center [497, 85] width 10 height 10
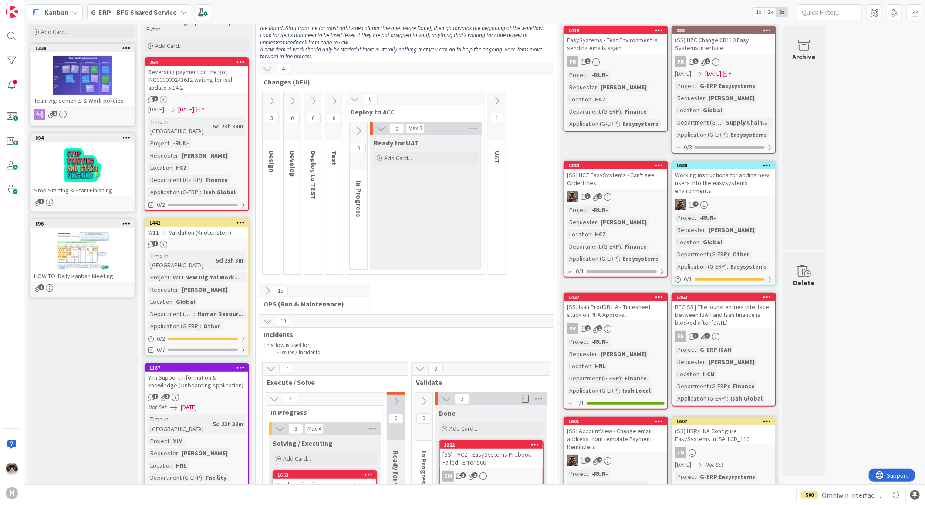
click at [351, 101] on icon at bounding box center [355, 99] width 10 height 10
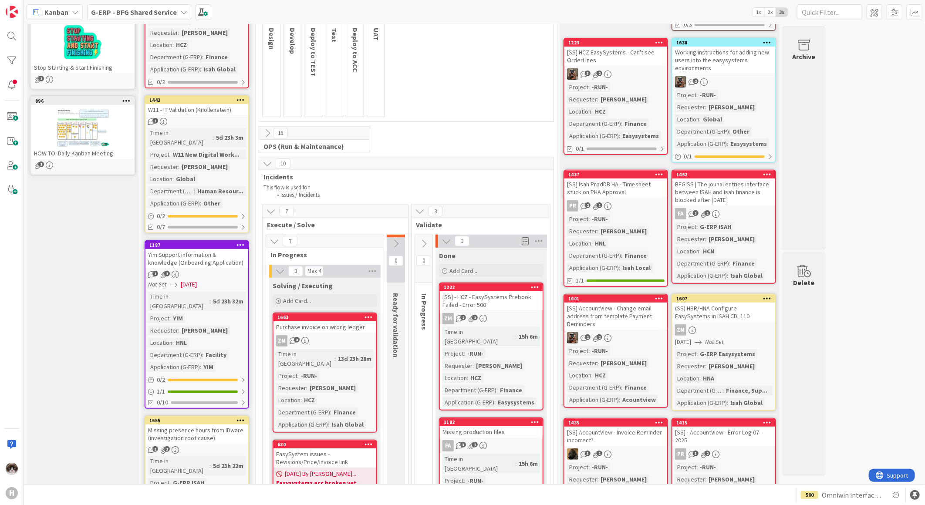
scroll to position [242, 0]
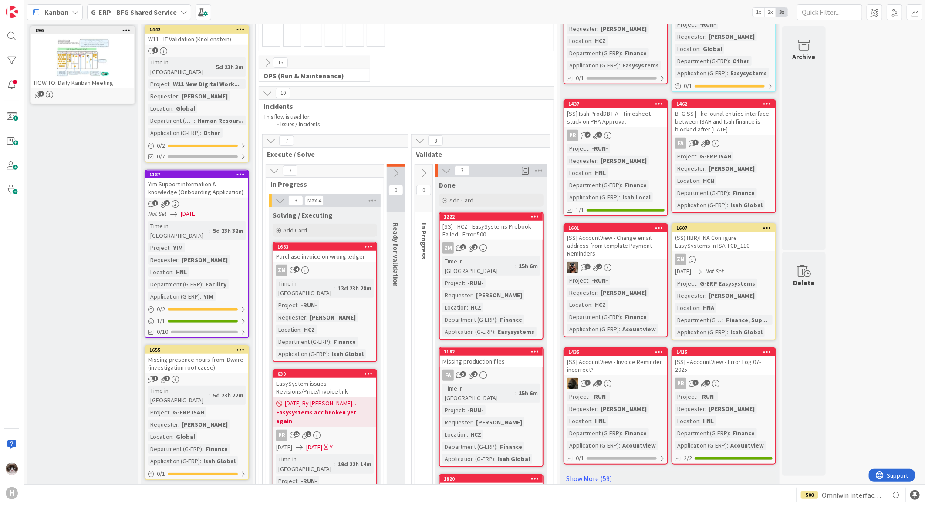
click at [518, 272] on div "Time in Column : 15h 6m Project : -RUN- Requester : Silvie Bajerkova Location :…" at bounding box center [492, 297] width 98 height 80
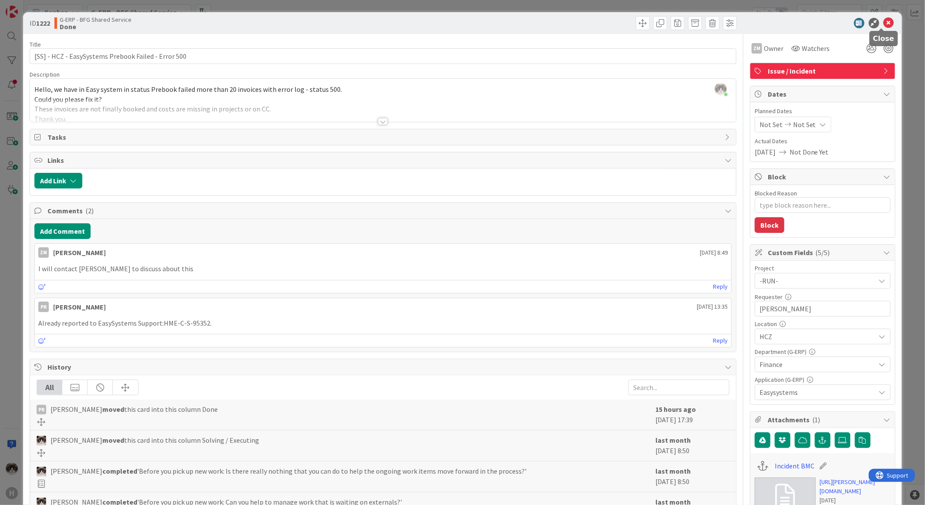
click at [884, 22] on icon at bounding box center [889, 23] width 10 height 10
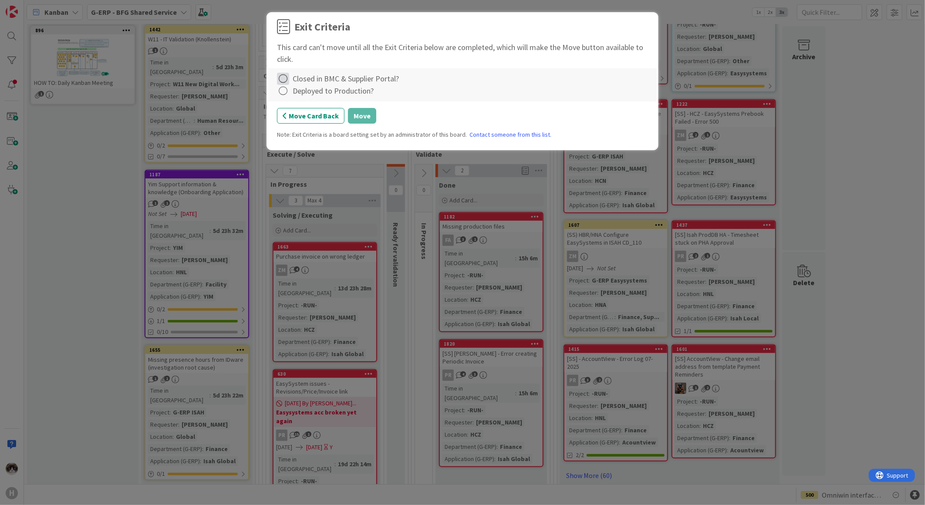
click at [282, 78] on icon at bounding box center [283, 79] width 12 height 12
click at [293, 98] on link "Complete" at bounding box center [331, 97] width 109 height 13
click at [284, 94] on icon at bounding box center [283, 91] width 12 height 12
click at [301, 120] on link "Not Applicable" at bounding box center [331, 121] width 109 height 13
click at [363, 115] on button "Move" at bounding box center [362, 116] width 28 height 16
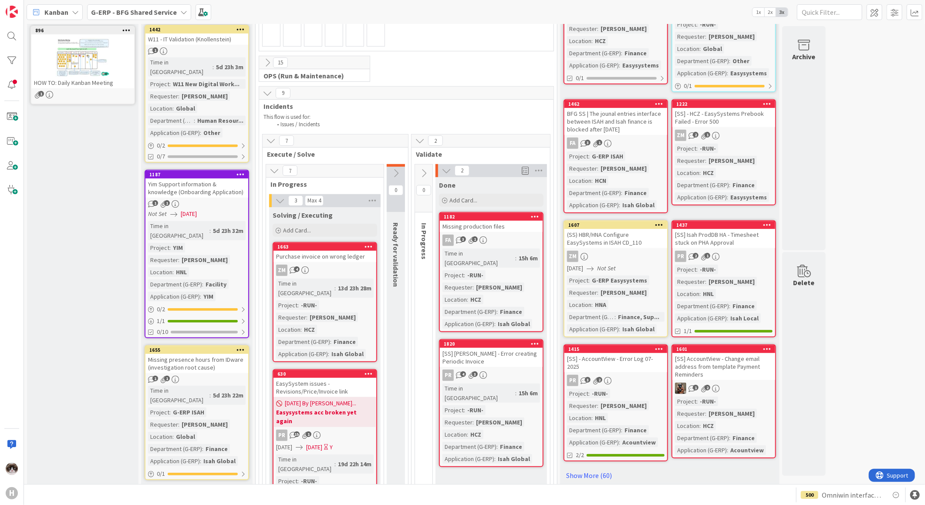
click at [517, 245] on div "FA 3 1" at bounding box center [491, 240] width 103 height 11
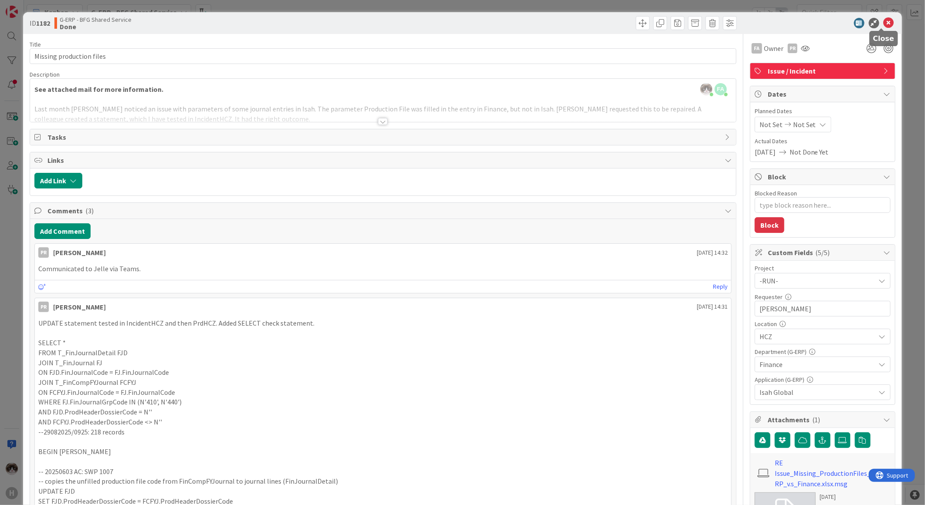
click at [884, 22] on icon at bounding box center [889, 23] width 10 height 10
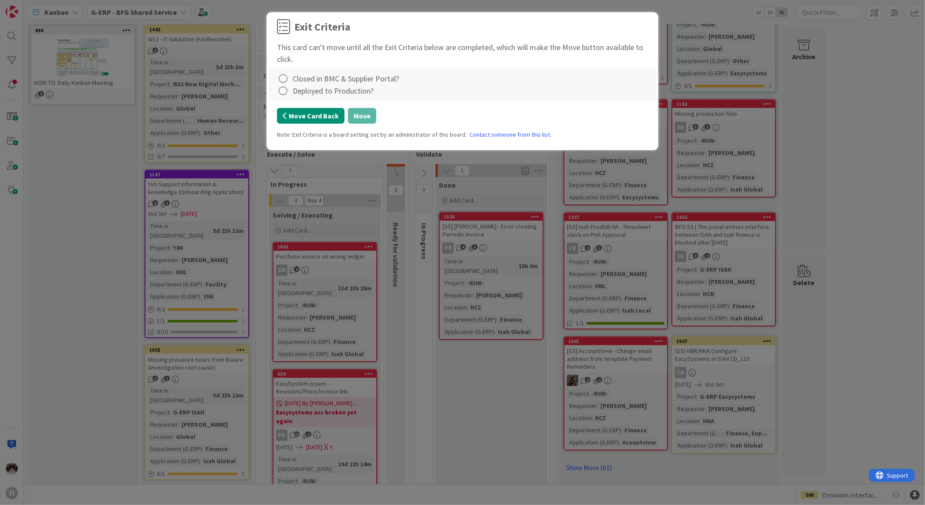
click at [335, 119] on button "Move Card Back" at bounding box center [311, 116] width 68 height 16
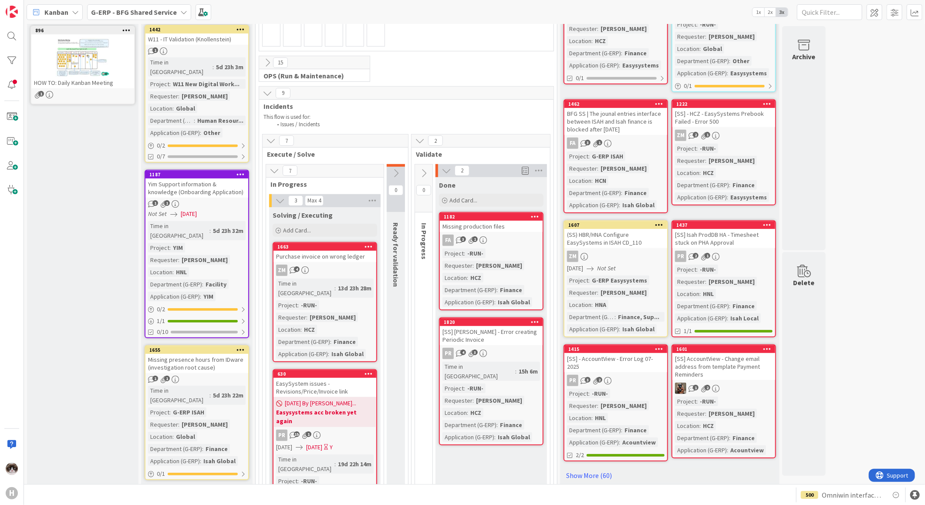
click at [519, 252] on div "Project : -RUN- Requester : Jelle Verhulst Location : HCZ Department (G-ERP) : …" at bounding box center [492, 278] width 98 height 58
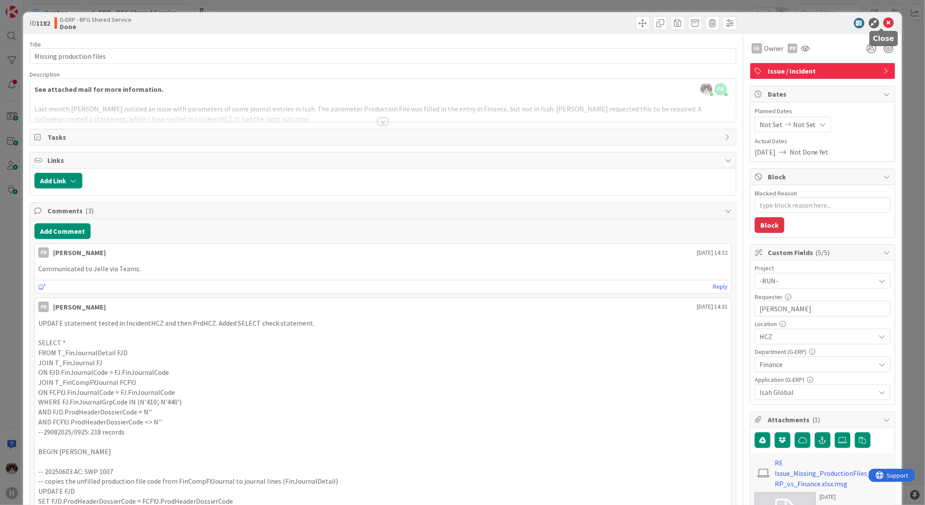
click at [884, 27] on icon at bounding box center [889, 23] width 10 height 10
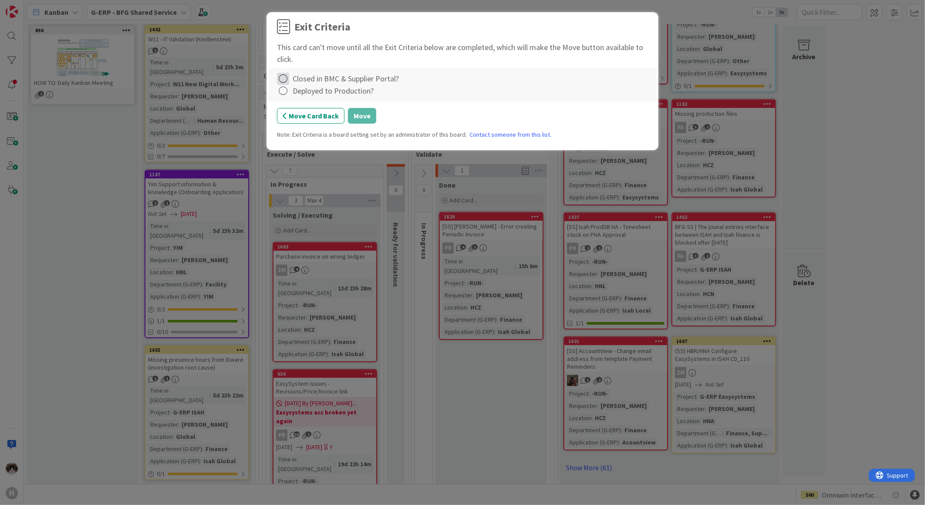
click at [288, 80] on icon at bounding box center [283, 79] width 12 height 12
click at [307, 105] on link "Not Applicable" at bounding box center [331, 109] width 109 height 13
click at [284, 97] on icon at bounding box center [283, 91] width 12 height 12
click at [293, 110] on link "Complete" at bounding box center [331, 109] width 109 height 13
click at [363, 119] on button "Move" at bounding box center [362, 116] width 28 height 16
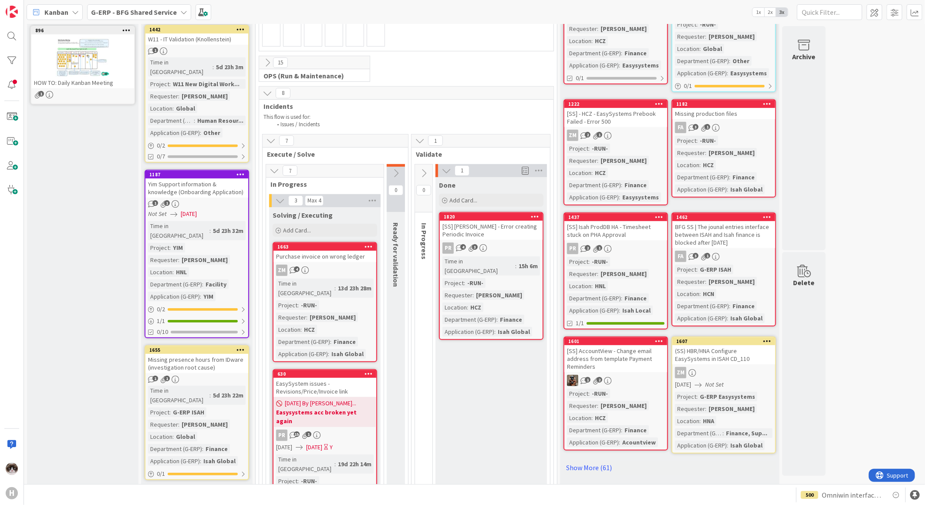
click at [518, 243] on div "PR 4 3" at bounding box center [491, 248] width 103 height 11
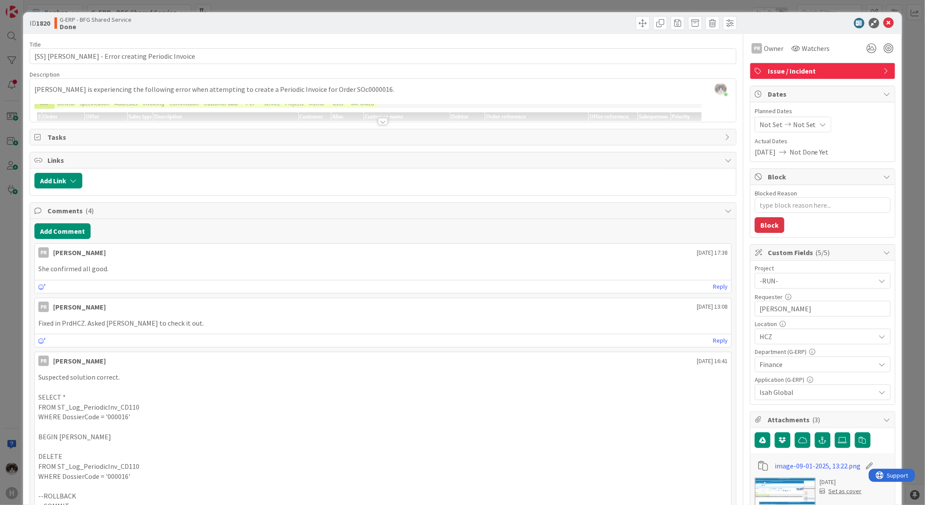
click at [380, 122] on div at bounding box center [383, 121] width 10 height 7
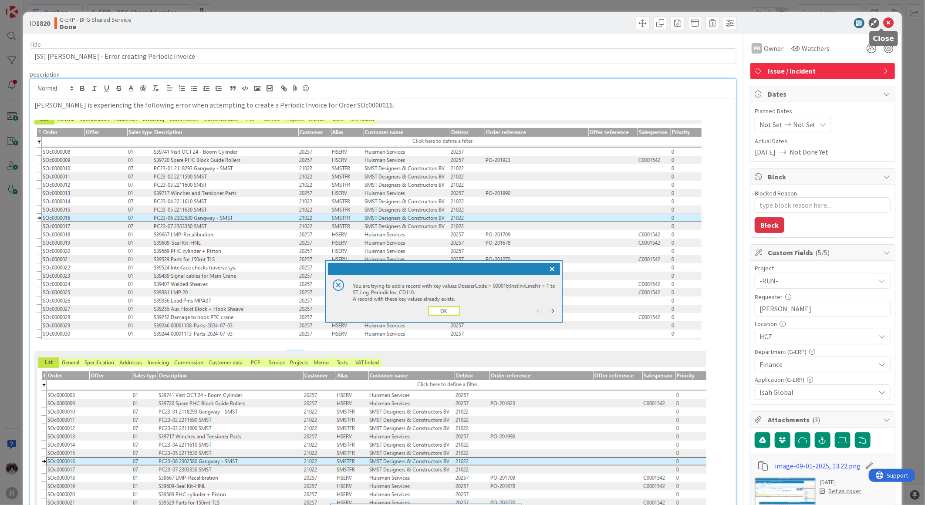
click at [884, 24] on icon at bounding box center [889, 23] width 10 height 10
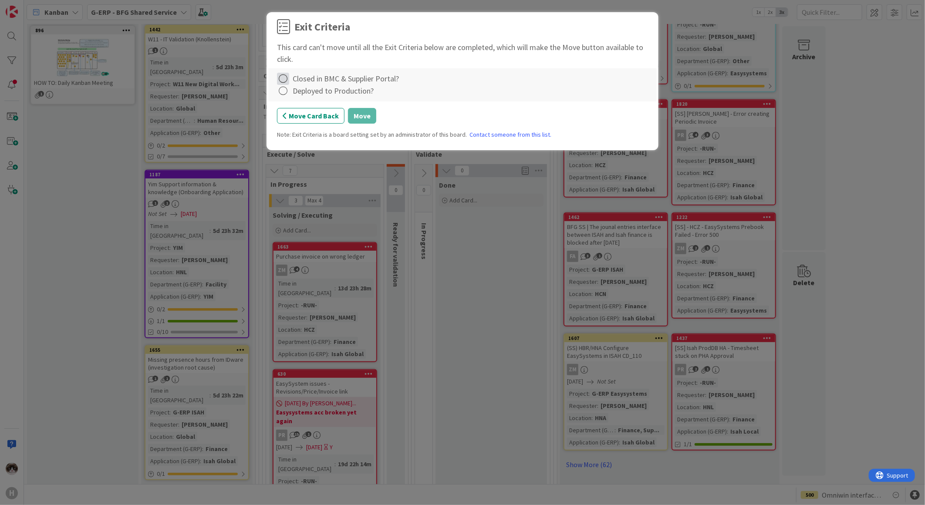
click at [279, 80] on icon at bounding box center [283, 79] width 12 height 12
click at [314, 98] on link "Complete" at bounding box center [331, 97] width 109 height 13
click at [285, 91] on icon at bounding box center [283, 91] width 12 height 12
click at [312, 115] on link "Not Applicable" at bounding box center [331, 121] width 109 height 13
click at [369, 112] on button "Move" at bounding box center [362, 116] width 28 height 16
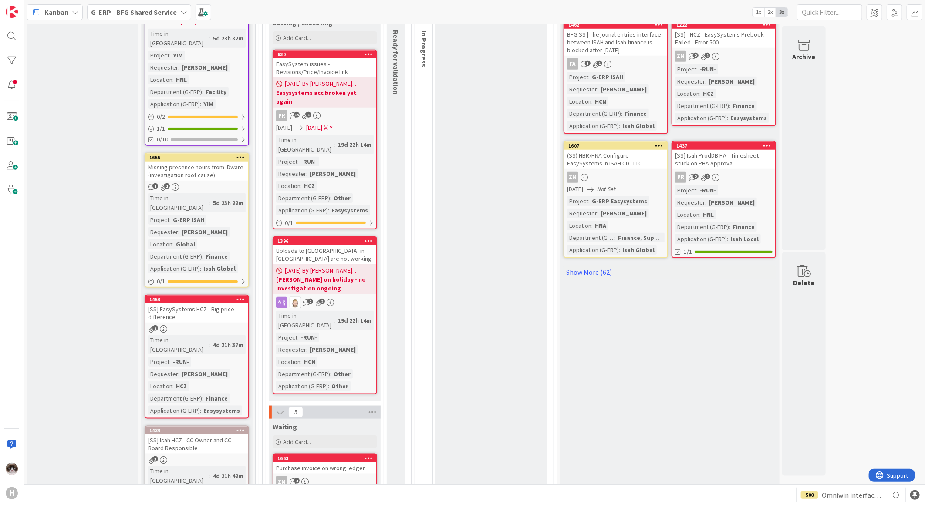
scroll to position [438, 0]
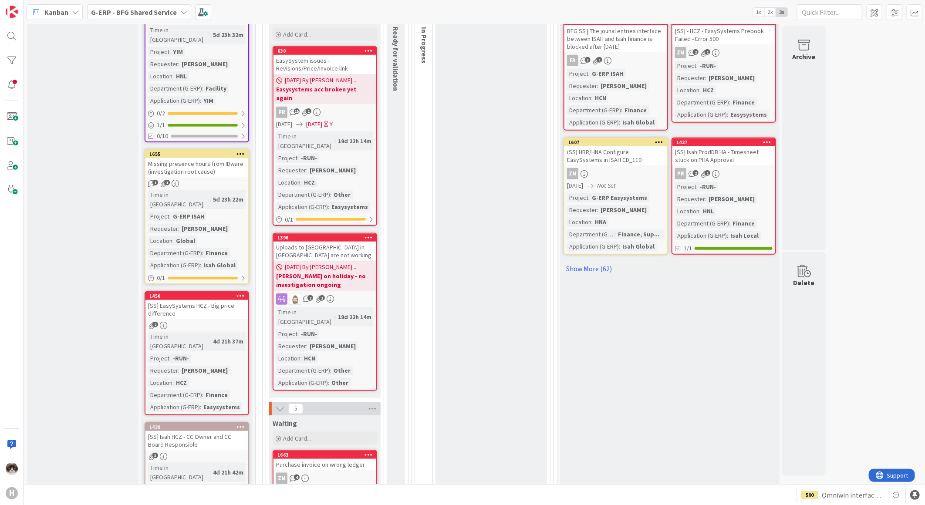
click at [334, 272] on b "[PERSON_NAME] on holiday - no investigation ongoing" at bounding box center [325, 280] width 98 height 17
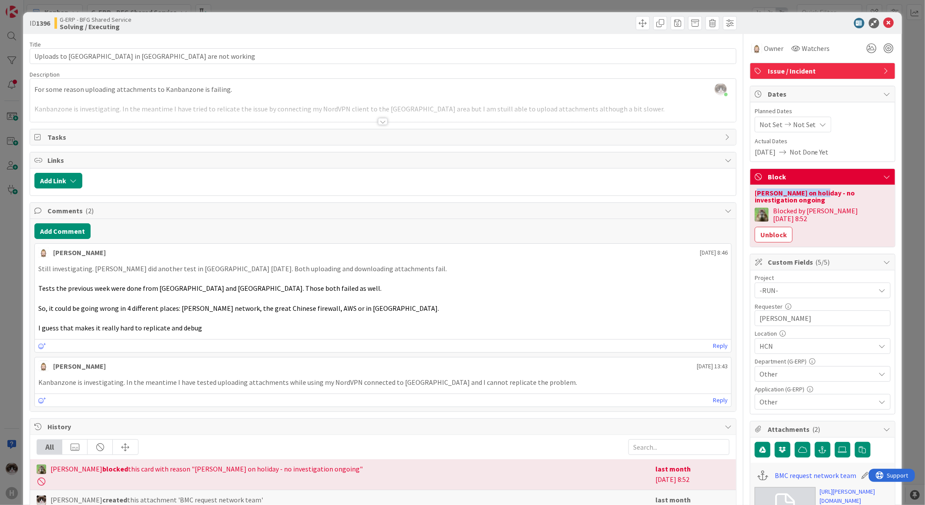
drag, startPoint x: 750, startPoint y: 193, endPoint x: 809, endPoint y: 188, distance: 59.0
click at [809, 188] on div "Rob on holiday - no investigation ongoing Blocked by Timothy 20/Aug/2025 8:52 U…" at bounding box center [823, 216] width 145 height 62
drag, startPoint x: 809, startPoint y: 188, endPoint x: 869, endPoint y: 207, distance: 62.7
click at [793, 227] on button "Unblock" at bounding box center [774, 235] width 38 height 16
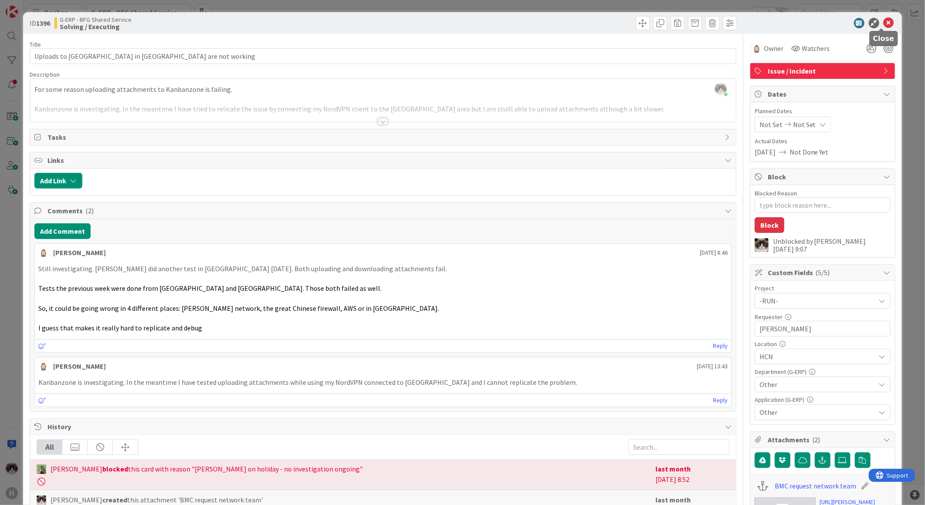
click at [884, 20] on icon at bounding box center [889, 23] width 10 height 10
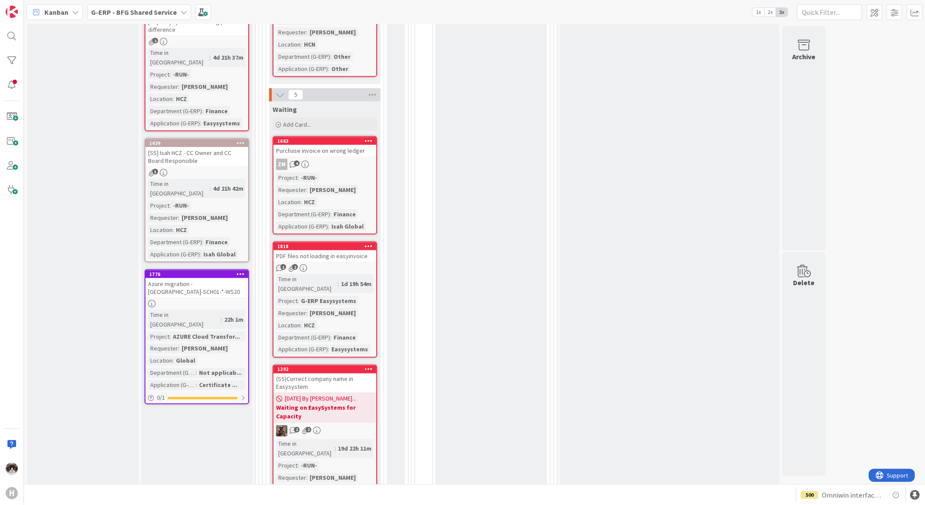
scroll to position [728, 0]
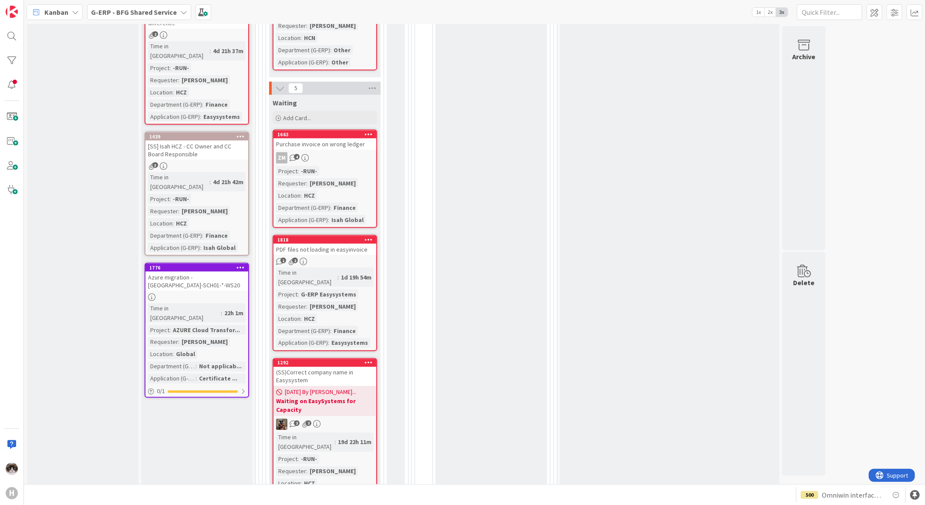
click at [328, 235] on link "1818 PDF files not loading in easyinvoice 1 2 Time in Column : 1d 19h 54m Proje…" at bounding box center [325, 293] width 105 height 116
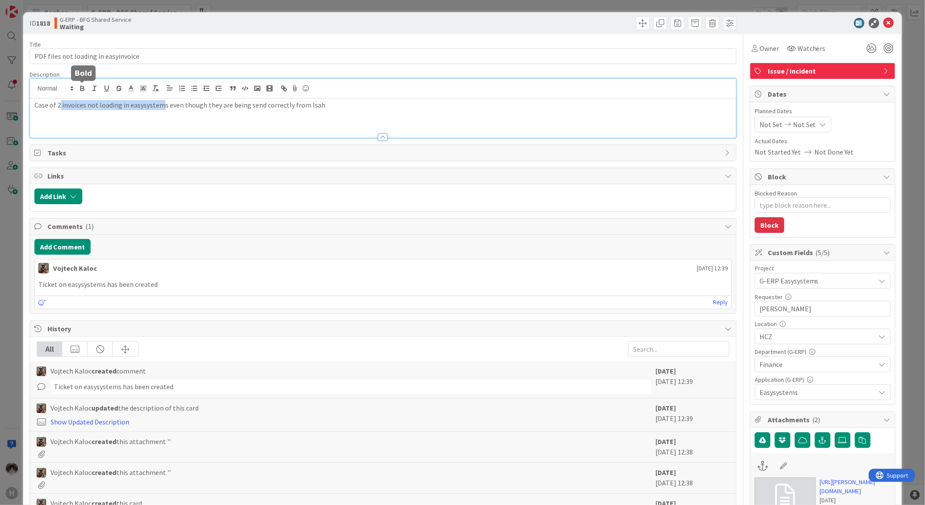
drag, startPoint x: 63, startPoint y: 91, endPoint x: 162, endPoint y: 102, distance: 99.5
click at [162, 102] on p "Case of 2 invoices not loading in easysystems even though they are being send c…" at bounding box center [383, 105] width 698 height 10
click at [200, 115] on div "Case of 2 invoices not loading in easysystems even though they are being send c…" at bounding box center [383, 117] width 706 height 39
drag, startPoint x: 166, startPoint y: 106, endPoint x: 255, endPoint y: 115, distance: 88.9
click at [247, 111] on div "Case of 2 invoices not loading in easysystems even though they are being send c…" at bounding box center [383, 117] width 706 height 39
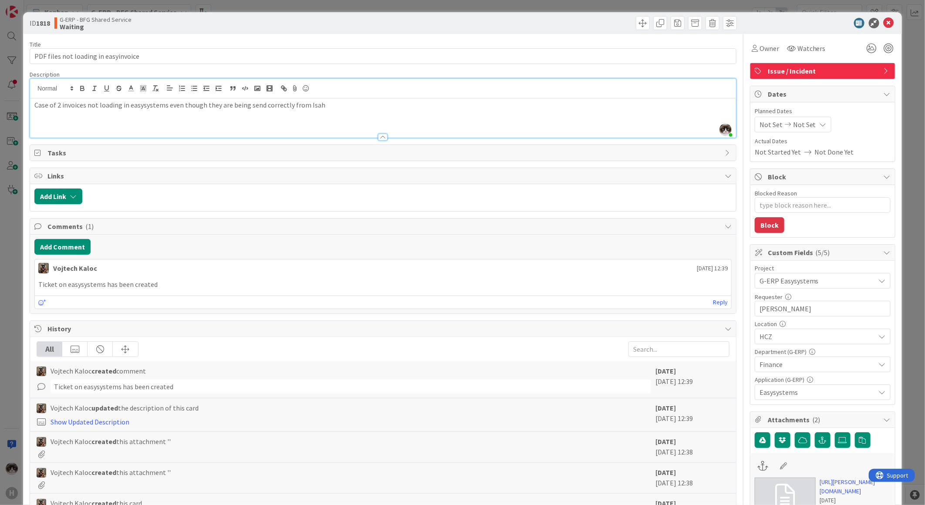
click at [379, 144] on div "Title 36 / 128 PDF files not loading in easyinvoice Description Kevin van Dijk …" at bounding box center [383, 448] width 707 height 828
click at [884, 22] on icon at bounding box center [889, 23] width 10 height 10
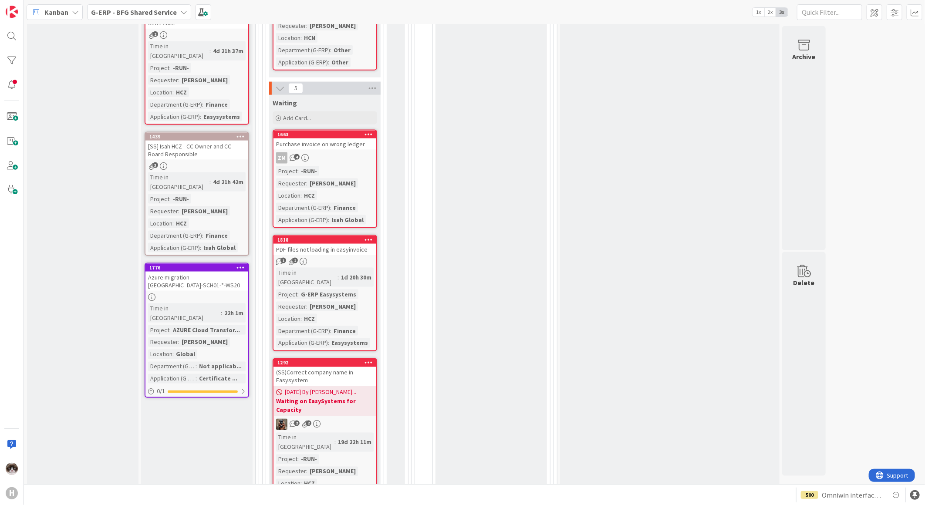
click at [346, 258] on div "1 2" at bounding box center [325, 261] width 103 height 7
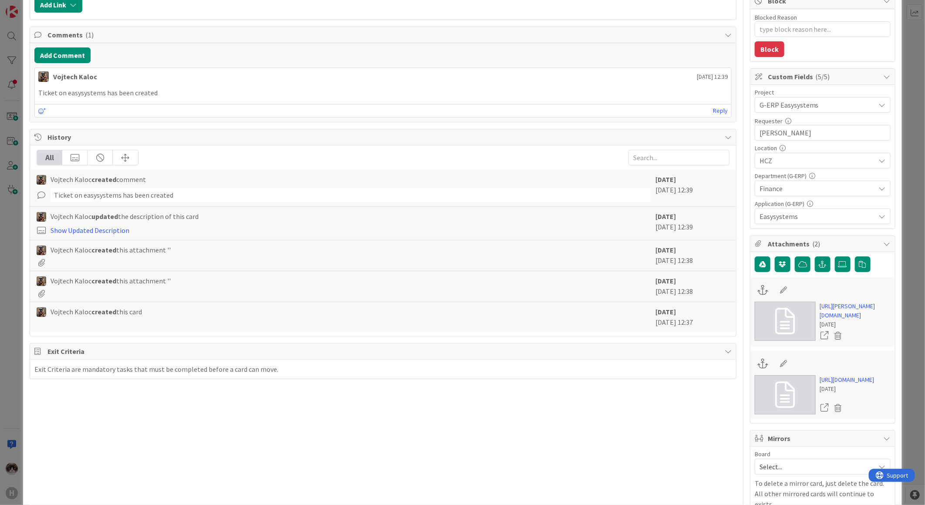
scroll to position [193, 0]
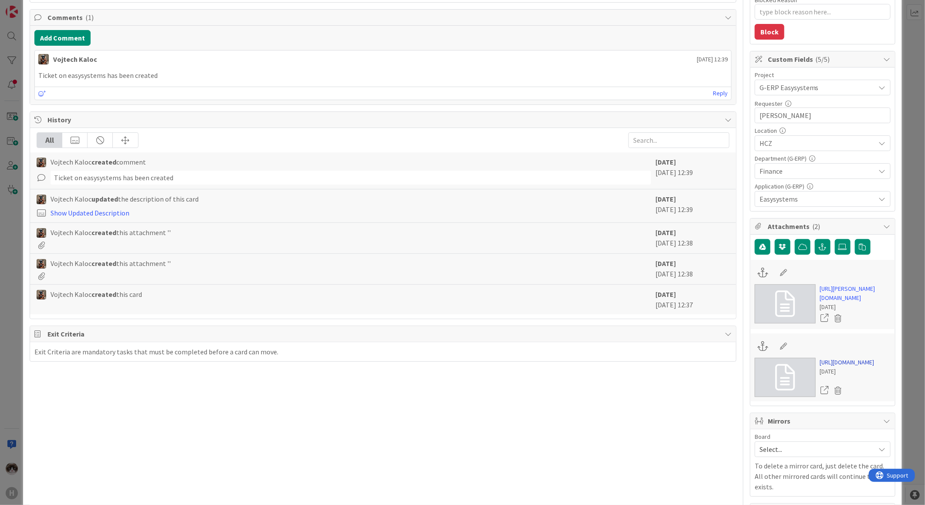
click at [841, 367] on link "https://support.easysystems.nl/workspace/0/item/96325" at bounding box center [847, 362] width 54 height 9
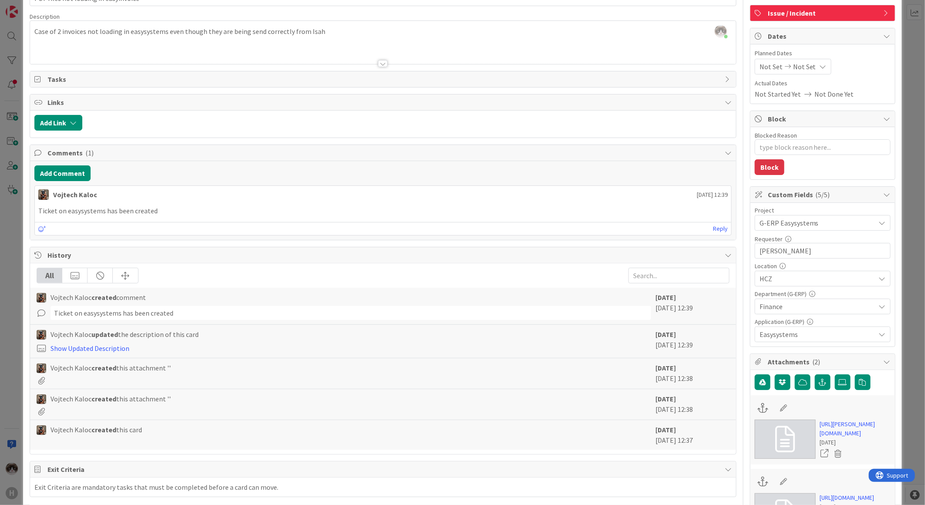
scroll to position [0, 0]
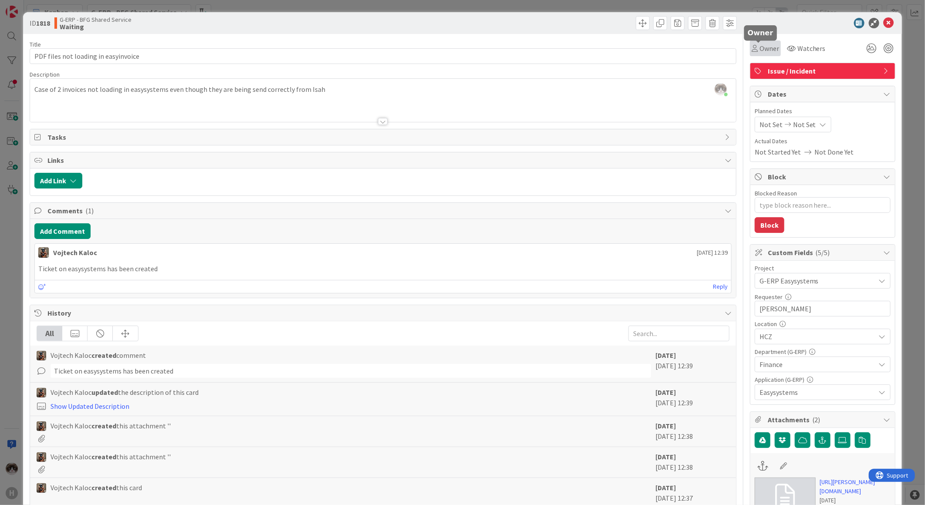
click at [761, 46] on span "Owner" at bounding box center [770, 48] width 20 height 10
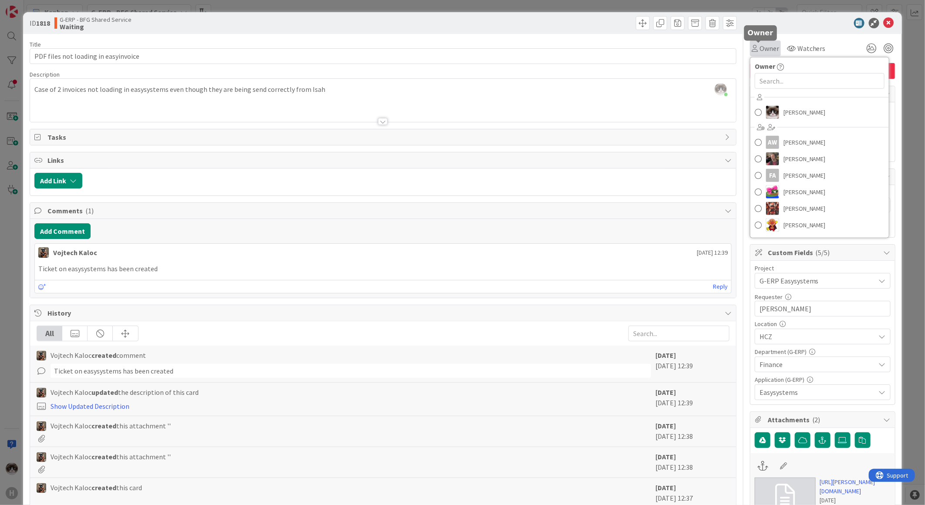
type textarea "x"
click at [786, 88] on input "text" at bounding box center [820, 81] width 130 height 16
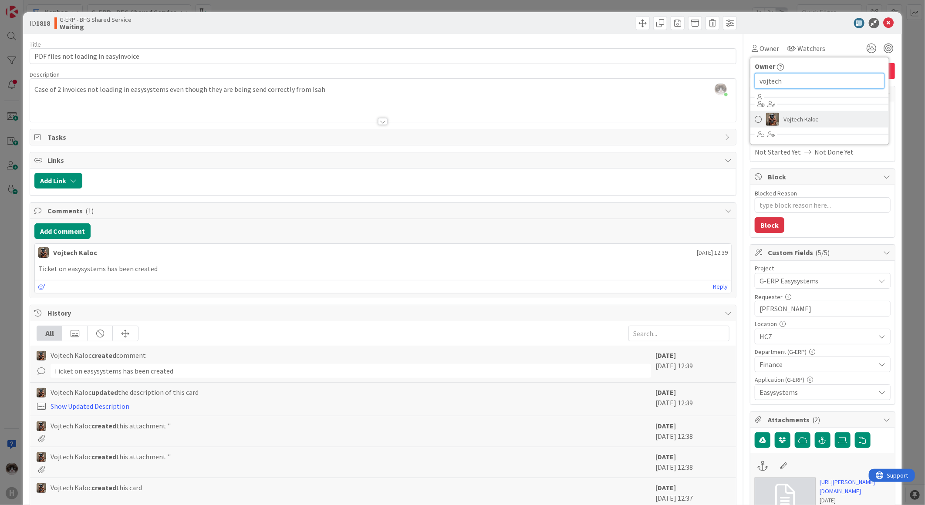
type input "vojtech"
click at [791, 120] on span "Vojtech Kaloc" at bounding box center [801, 119] width 35 height 13
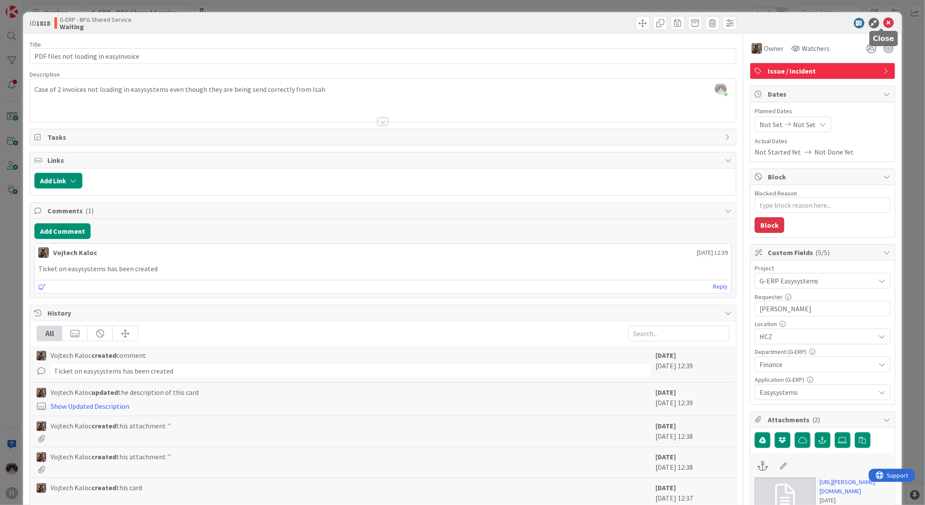
click at [886, 18] on icon at bounding box center [889, 23] width 10 height 10
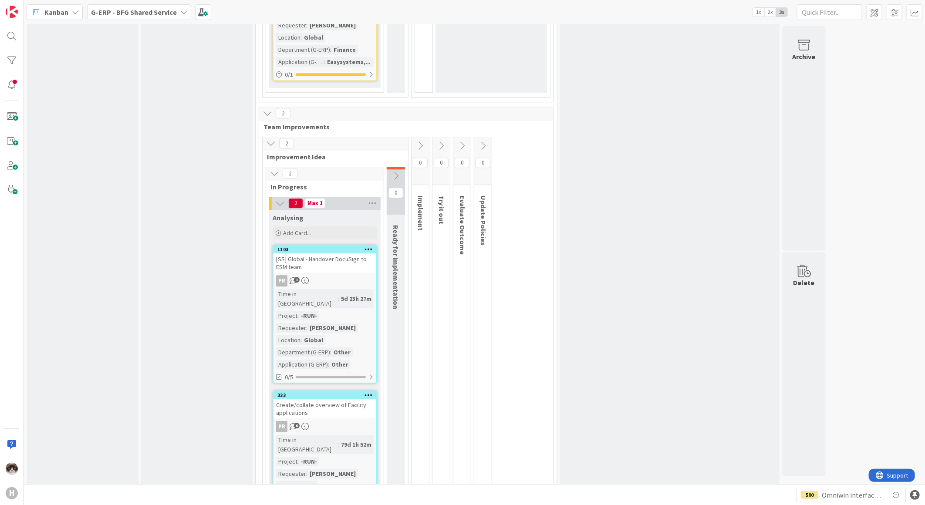
scroll to position [1521, 0]
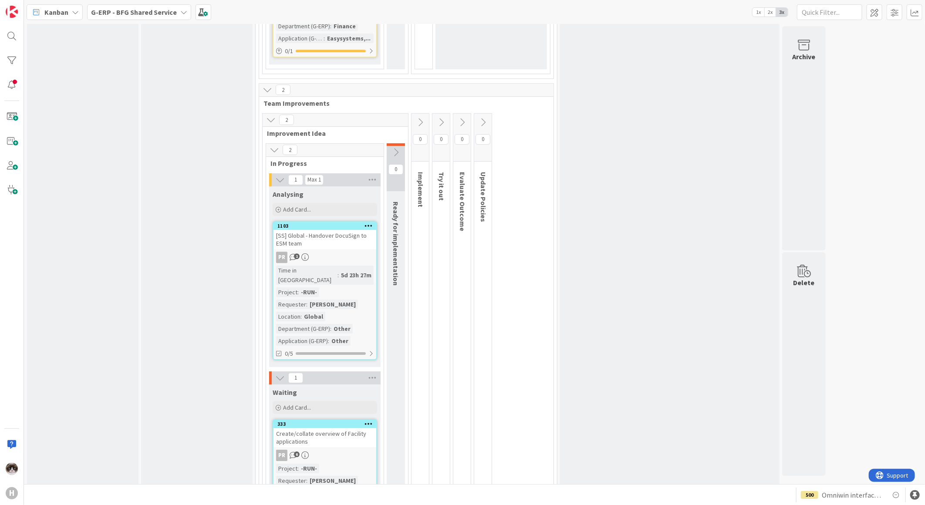
scroll to position [1529, 0]
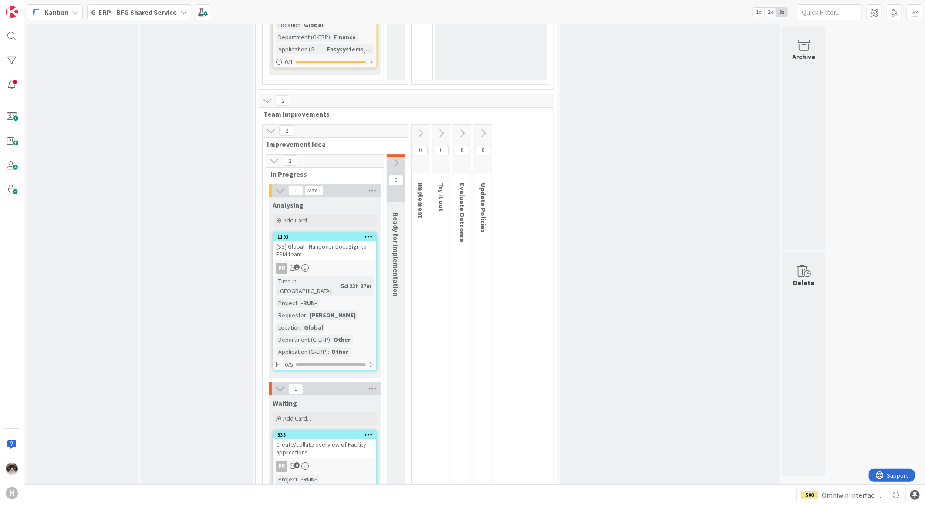
click at [347, 430] on link "333 Create/collate overview of Facility applications PR 6 Project : -RUN- Reque…" at bounding box center [325, 483] width 105 height 106
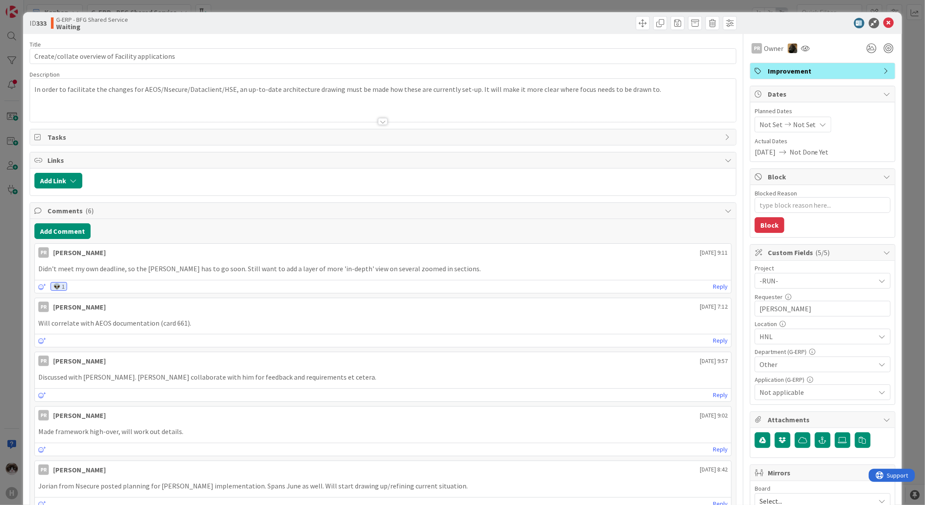
type textarea "x"
click at [68, 231] on button "Add Comment" at bounding box center [62, 232] width 56 height 16
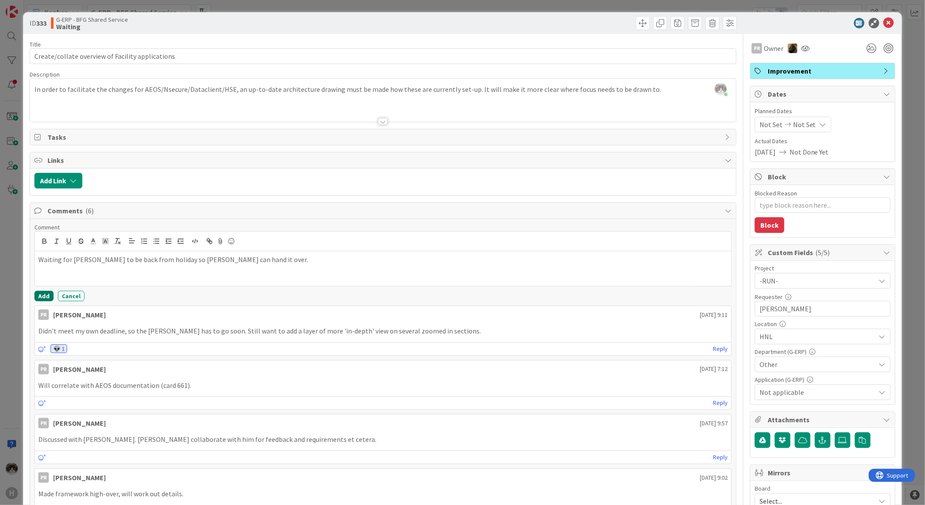
click at [44, 295] on button "Add" at bounding box center [43, 296] width 19 height 10
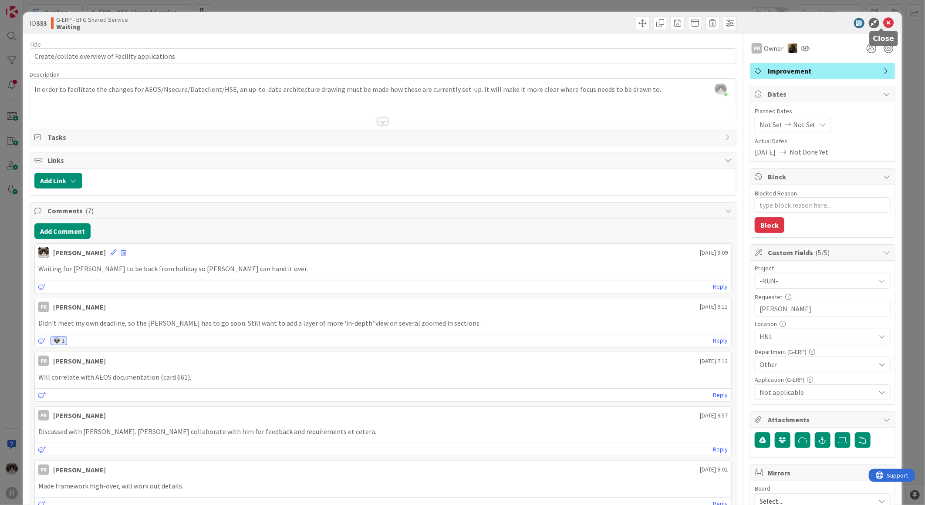
click at [884, 21] on icon at bounding box center [889, 23] width 10 height 10
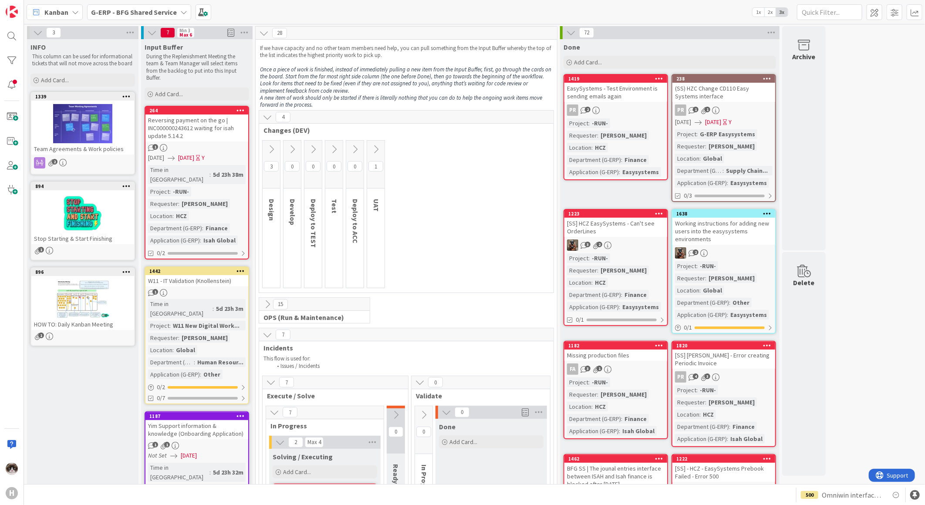
click at [569, 31] on icon at bounding box center [571, 33] width 10 height 10
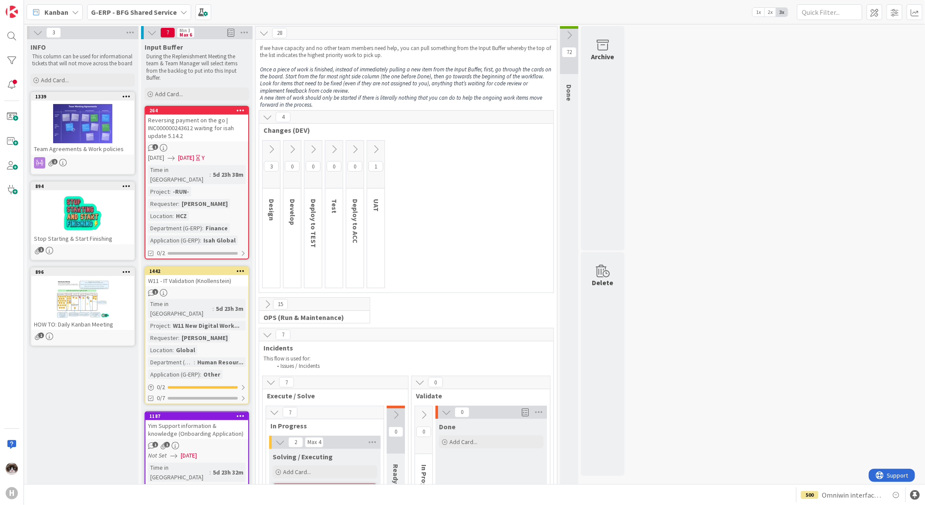
click at [433, 231] on div "3 Design 0 Develop 0 Deploy to TEST 0 Test 0 Deploy to ACC 1 UAT" at bounding box center [406, 216] width 291 height 152
click at [206, 138] on div "Reversing payment on the go | INC000000243612 waiting for isah update 5.14.2" at bounding box center [197, 128] width 103 height 27
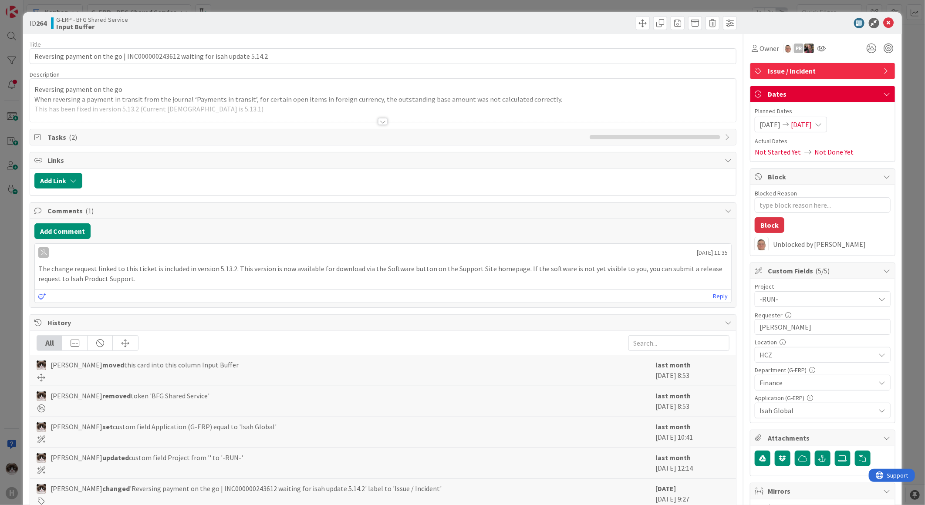
type textarea "x"
click at [387, 118] on div at bounding box center [383, 111] width 706 height 22
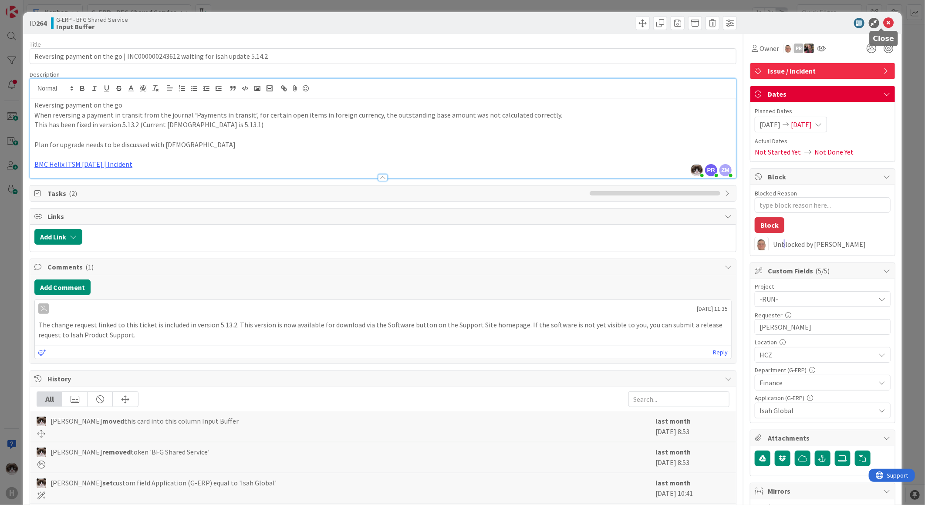
click at [884, 21] on icon at bounding box center [889, 23] width 10 height 10
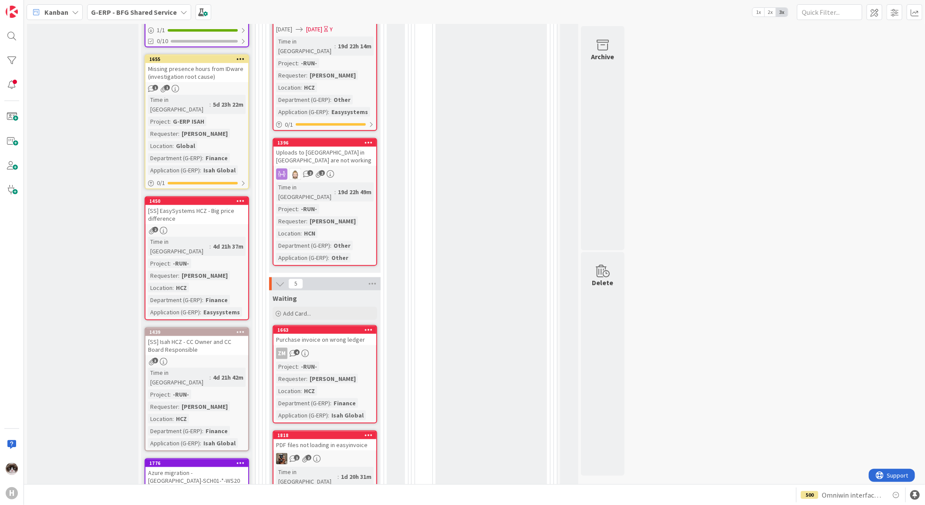
scroll to position [581, 0]
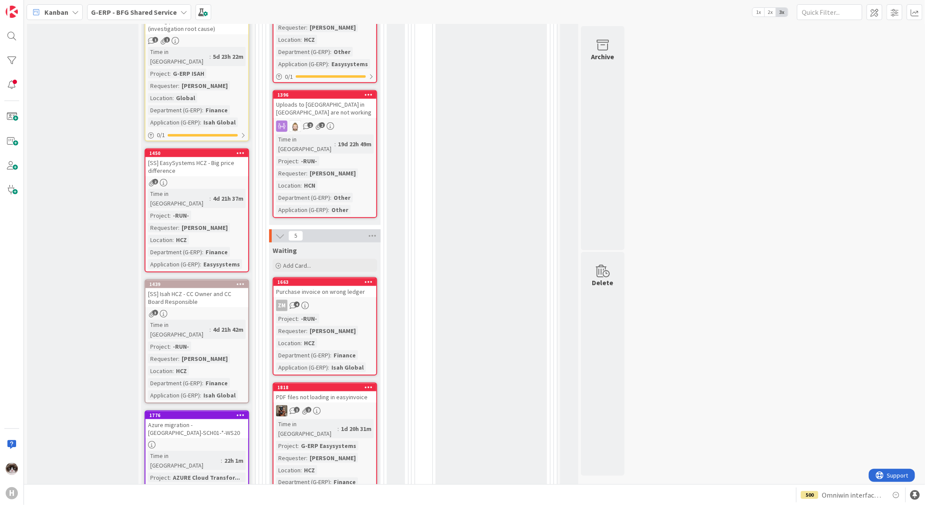
click at [77, 350] on div "INFO This column can be used for informational tickets that will not move acros…" at bounding box center [83, 484] width 112 height 2053
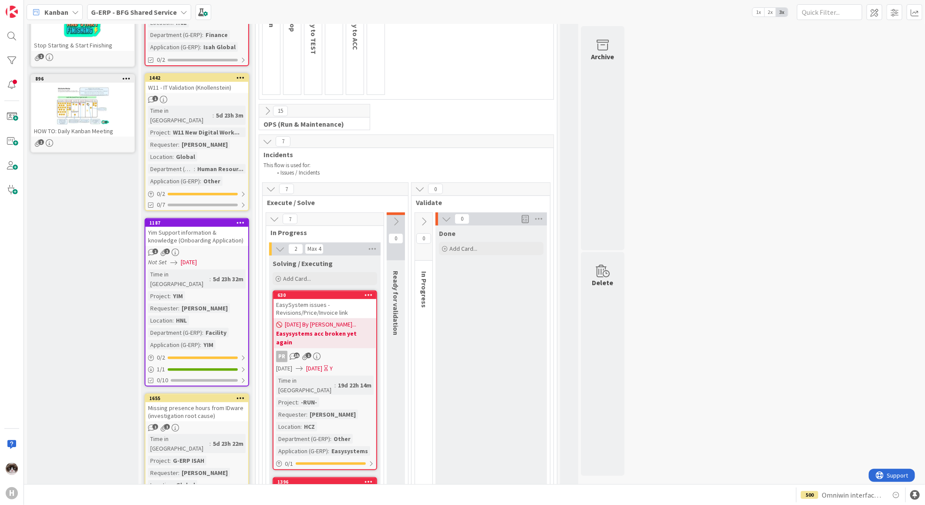
scroll to position [0, 0]
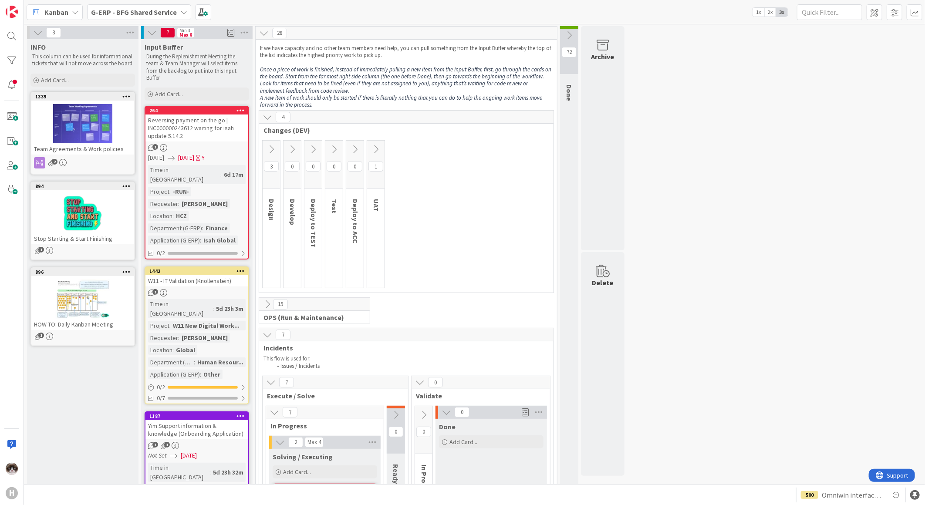
click at [150, 9] on b "G-ERP - BFG Shared Service" at bounding box center [134, 12] width 86 height 9
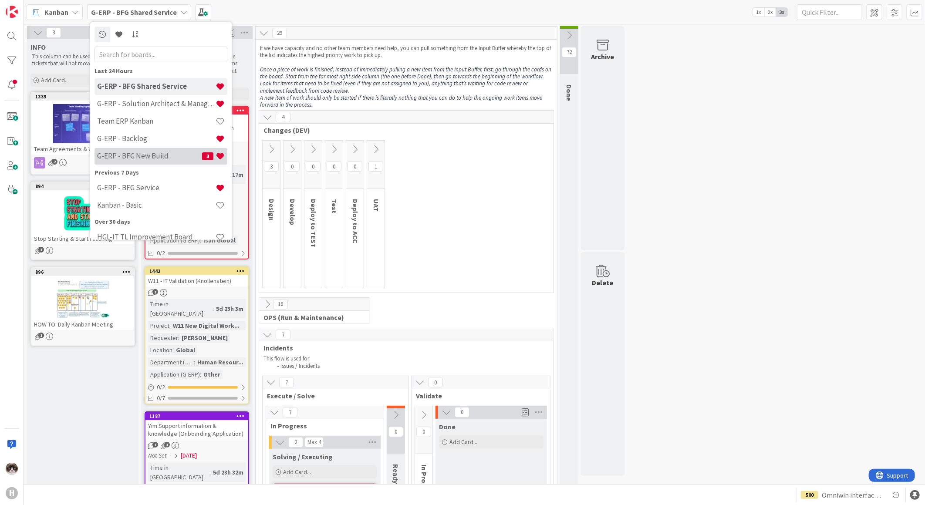
click at [154, 159] on h4 "G-ERP - BFG New Build" at bounding box center [149, 156] width 105 height 9
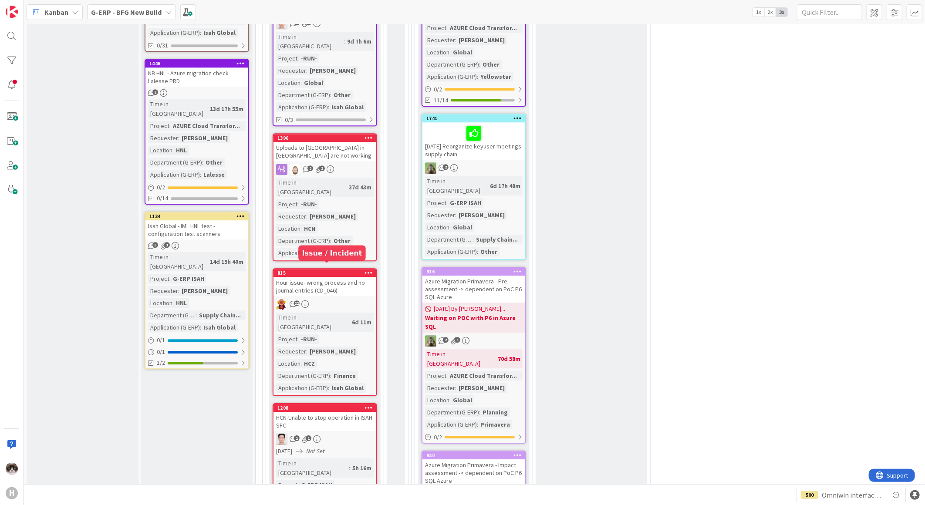
scroll to position [1597, 0]
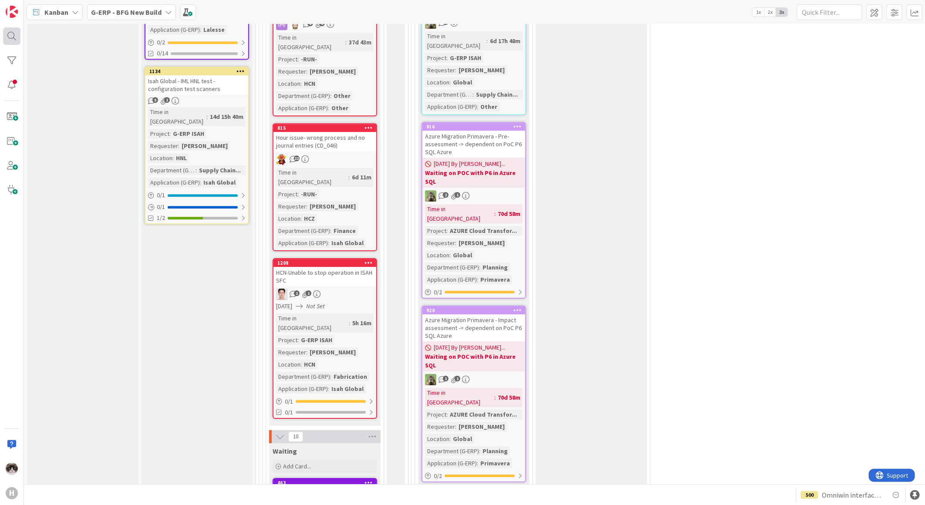
click at [14, 41] on div at bounding box center [11, 35] width 17 height 17
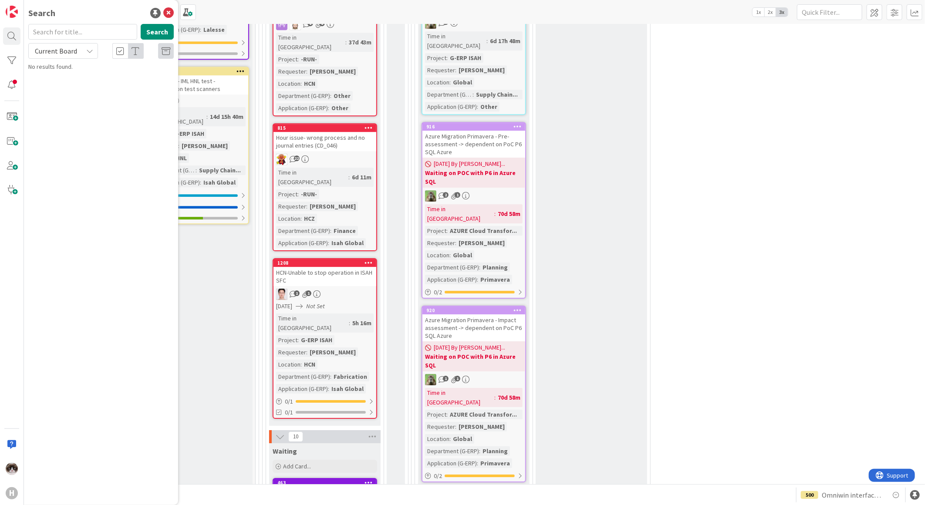
click at [69, 49] on span "Current Board" at bounding box center [56, 51] width 42 height 9
click at [68, 84] on span "All Boards" at bounding box center [78, 87] width 91 height 13
click at [76, 36] on input "text" at bounding box center [82, 32] width 109 height 16
type input "173"
click at [78, 45] on span "All Boards" at bounding box center [55, 51] width 45 height 12
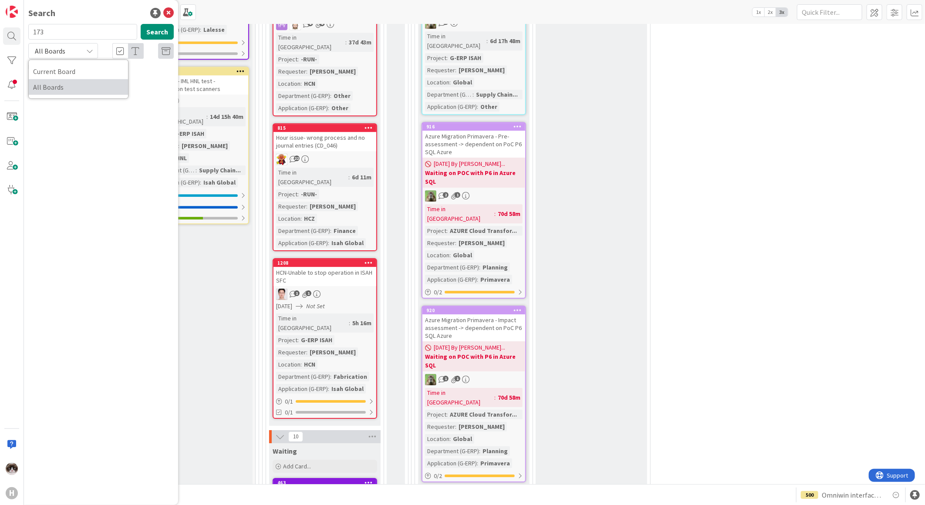
click at [73, 81] on span "All Boards" at bounding box center [78, 87] width 91 height 13
click at [152, 30] on button "Search" at bounding box center [157, 32] width 33 height 16
click at [69, 32] on input "173" at bounding box center [82, 32] width 109 height 16
click at [170, 12] on icon at bounding box center [168, 13] width 10 height 10
